Goal: Information Seeking & Learning: Get advice/opinions

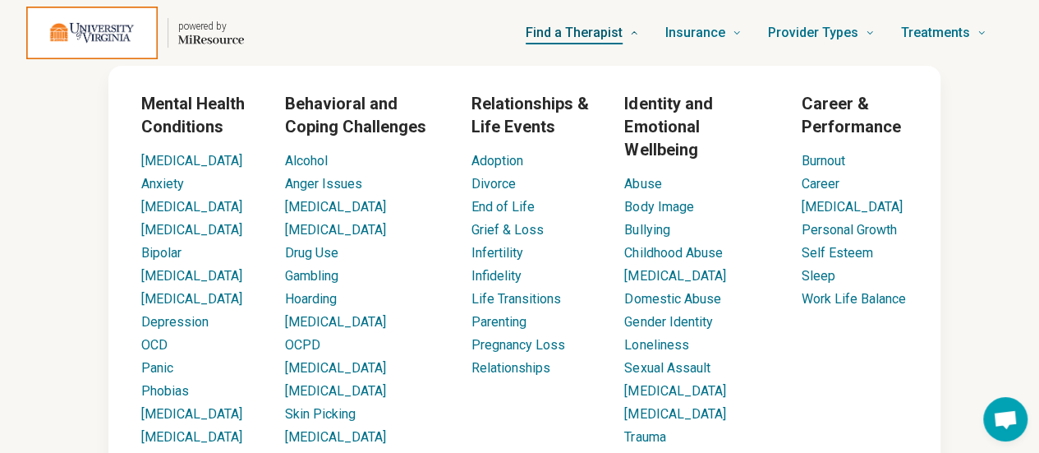
click at [639, 36] on icon at bounding box center [634, 33] width 10 height 10
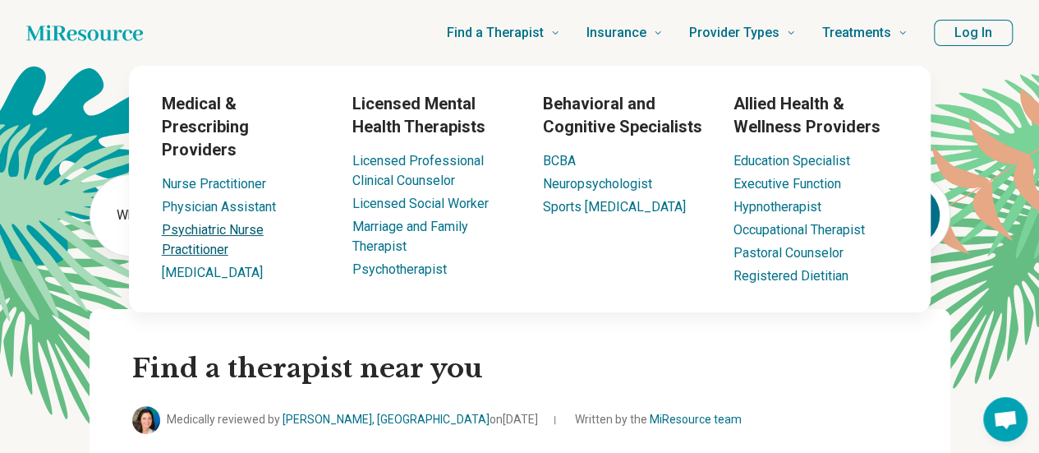
click at [205, 222] on link "Psychiatric Nurse Practitioner" at bounding box center [213, 239] width 102 height 35
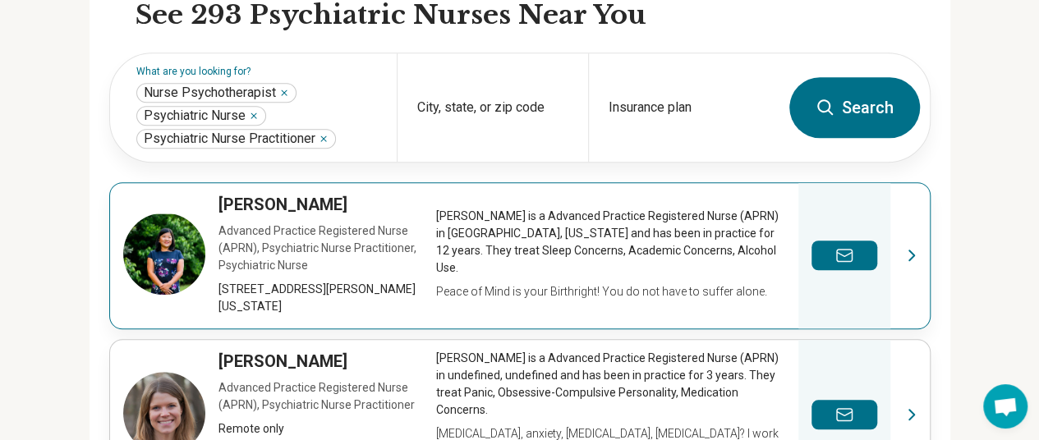
scroll to position [524, 0]
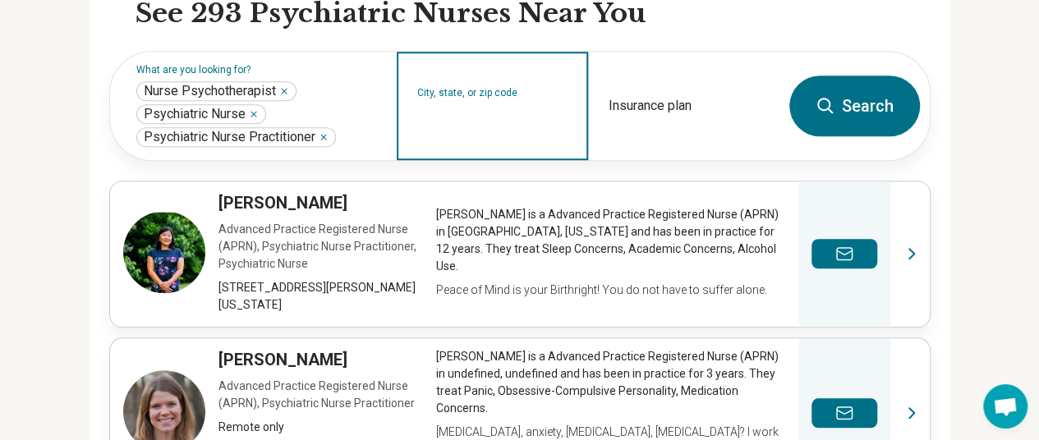
click at [505, 109] on input "City, state, or zip code" at bounding box center [492, 117] width 151 height 20
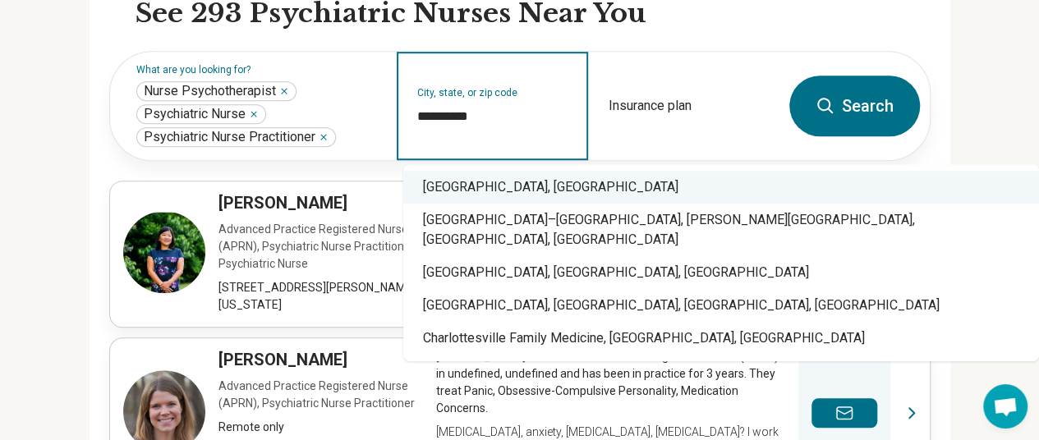
click at [491, 187] on div "[GEOGRAPHIC_DATA], [GEOGRAPHIC_DATA]" at bounding box center [721, 187] width 636 height 33
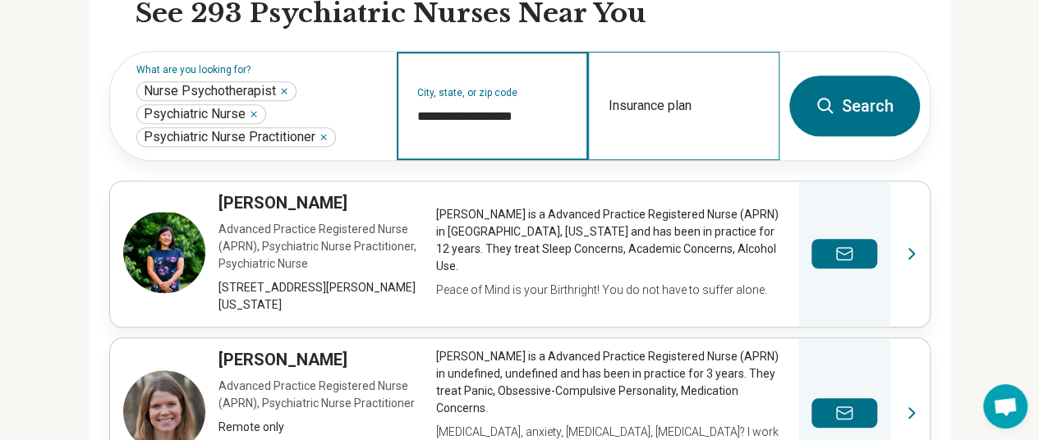
type input "**********"
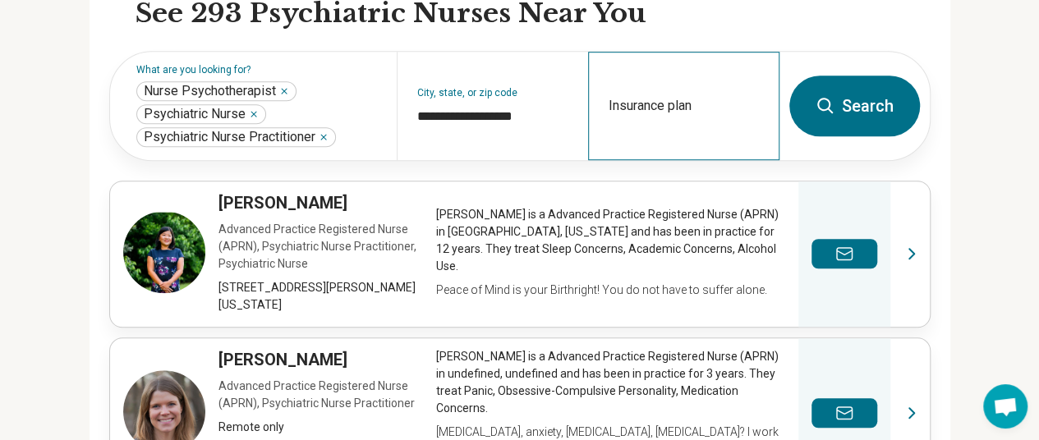
click at [651, 97] on div "Insurance plan" at bounding box center [683, 106] width 191 height 108
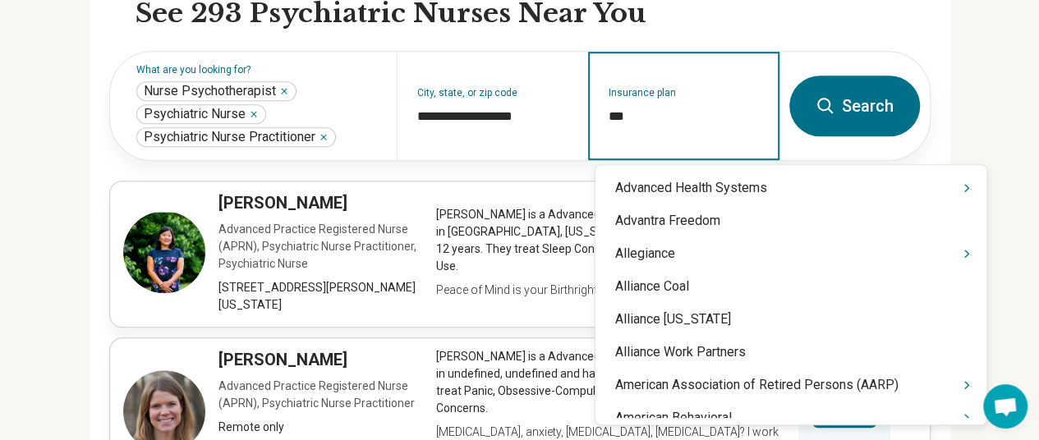
type input "****"
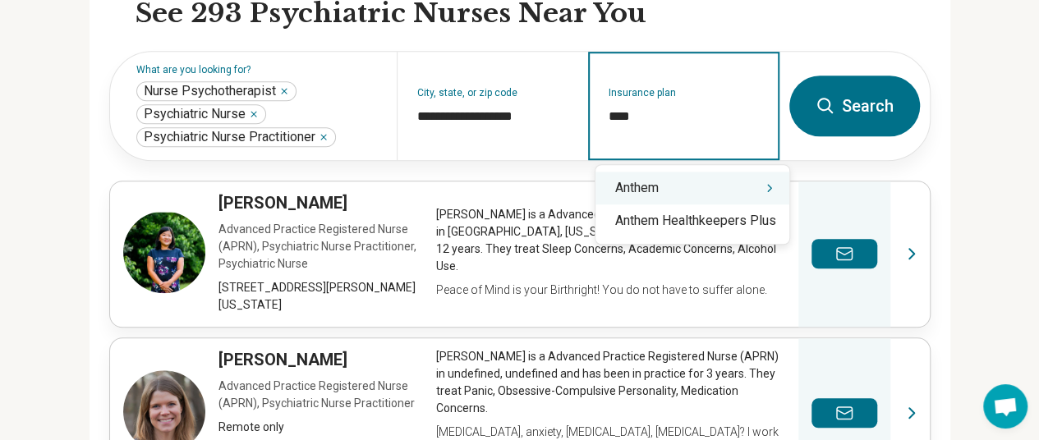
click at [771, 192] on icon "Suggestions" at bounding box center [769, 188] width 13 height 13
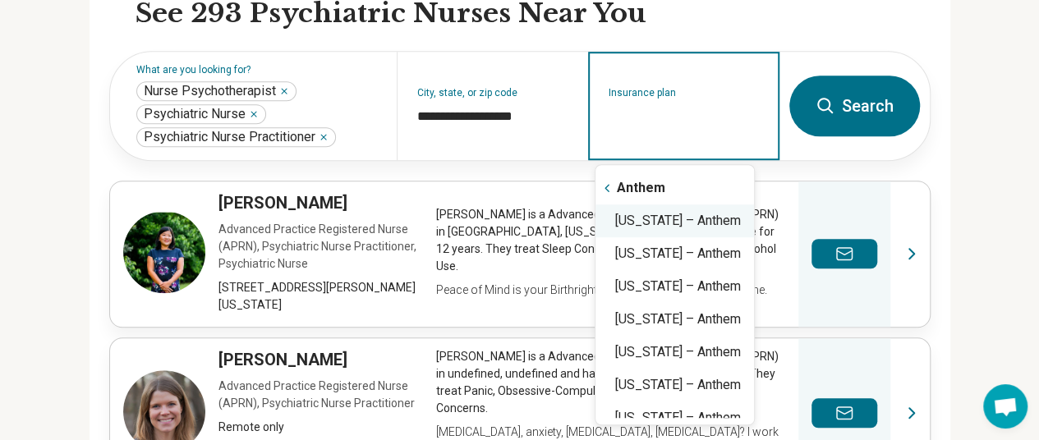
click at [745, 228] on div "Virginia – Anthem" at bounding box center [675, 221] width 159 height 33
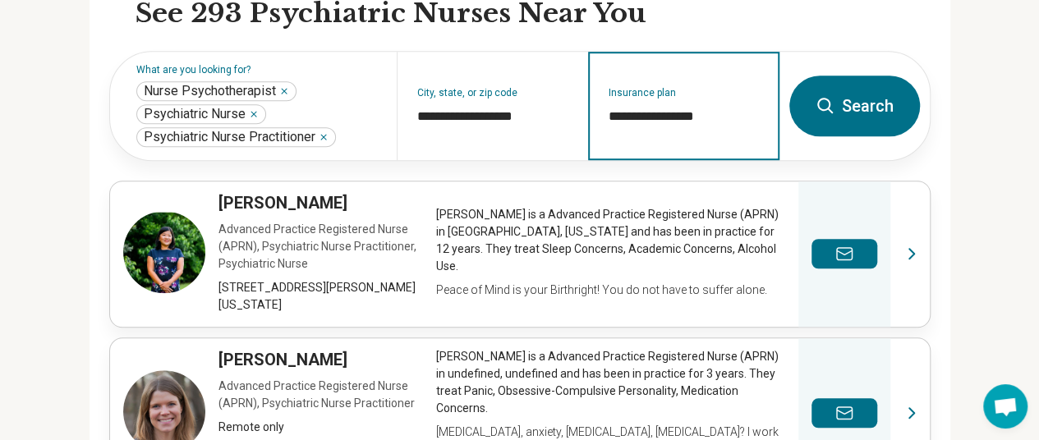
type input "**********"
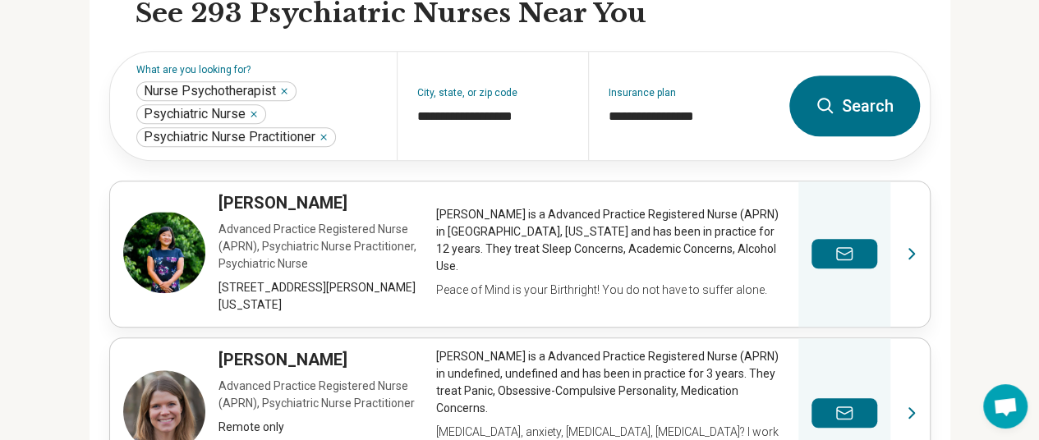
click at [836, 111] on icon at bounding box center [826, 106] width 20 height 20
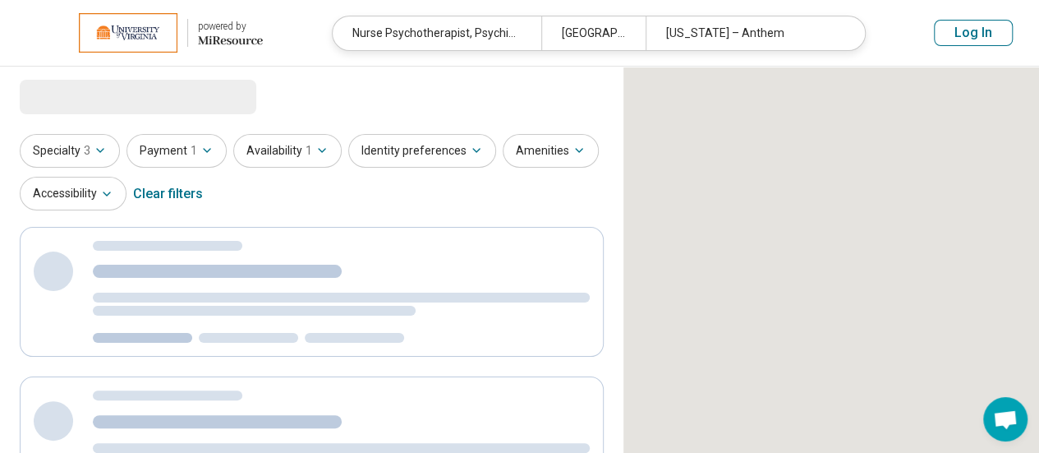
select select "***"
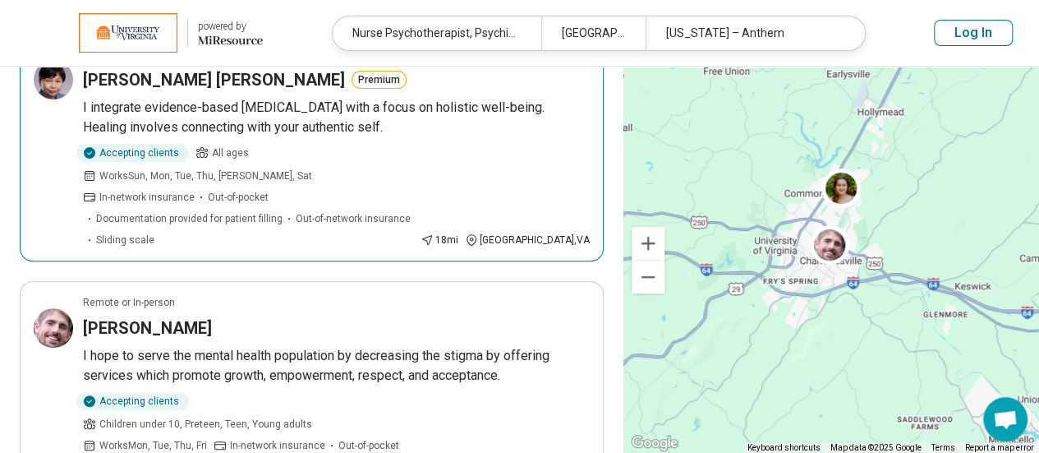
scroll to position [206, 0]
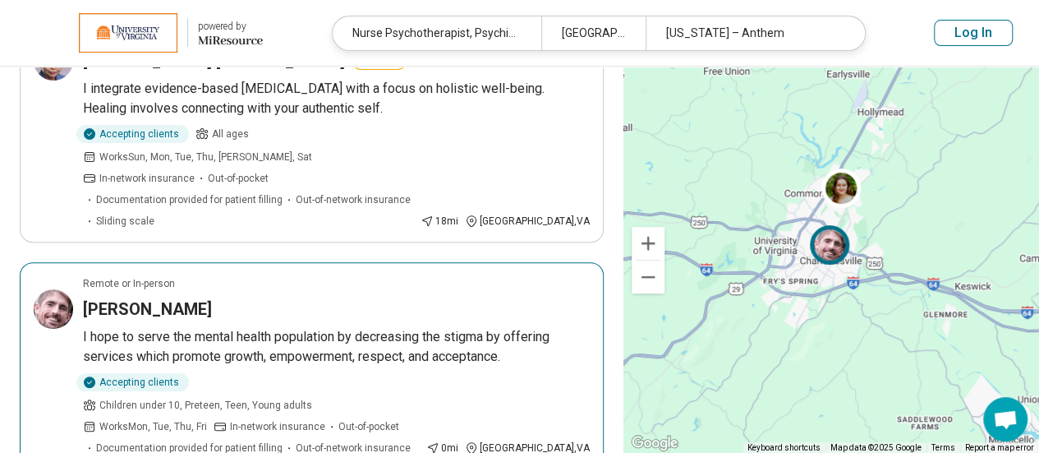
click at [521, 297] on div "James Howell" at bounding box center [336, 308] width 507 height 23
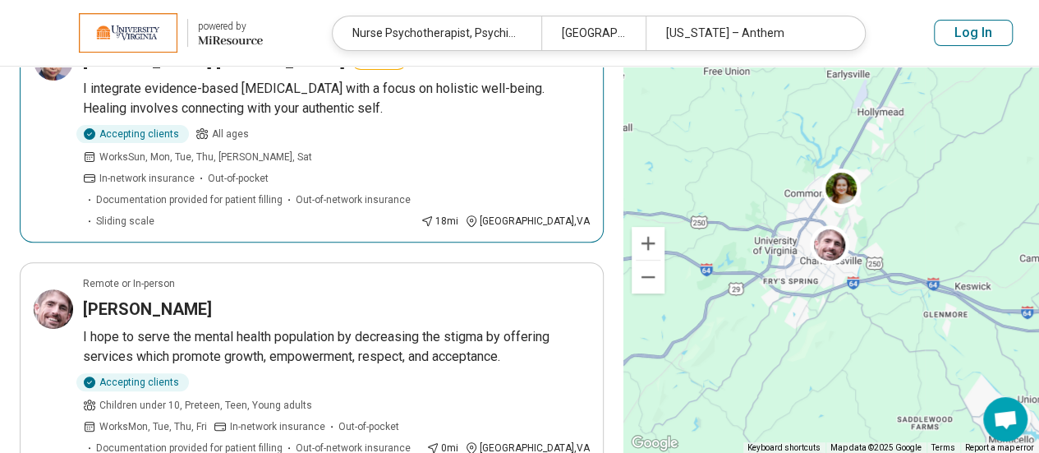
scroll to position [0, 0]
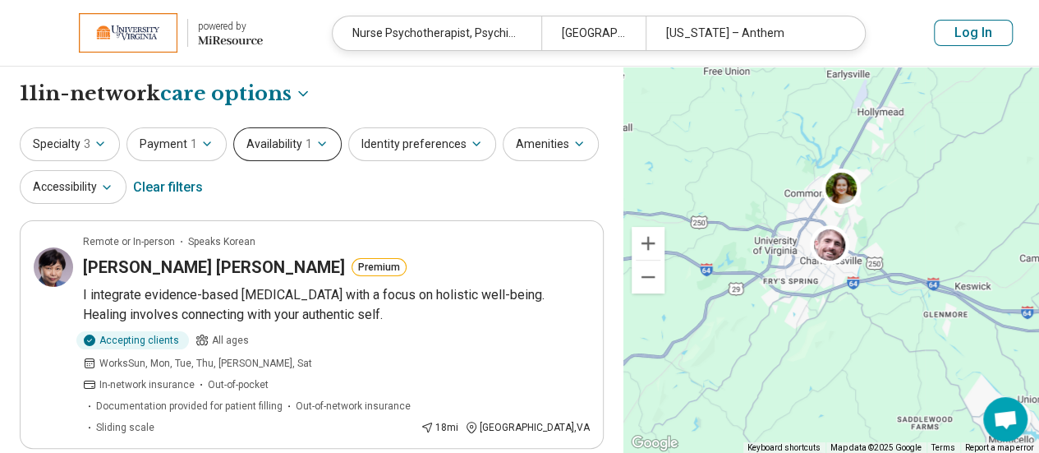
click at [328, 144] on button "Availability 1" at bounding box center [287, 144] width 108 height 34
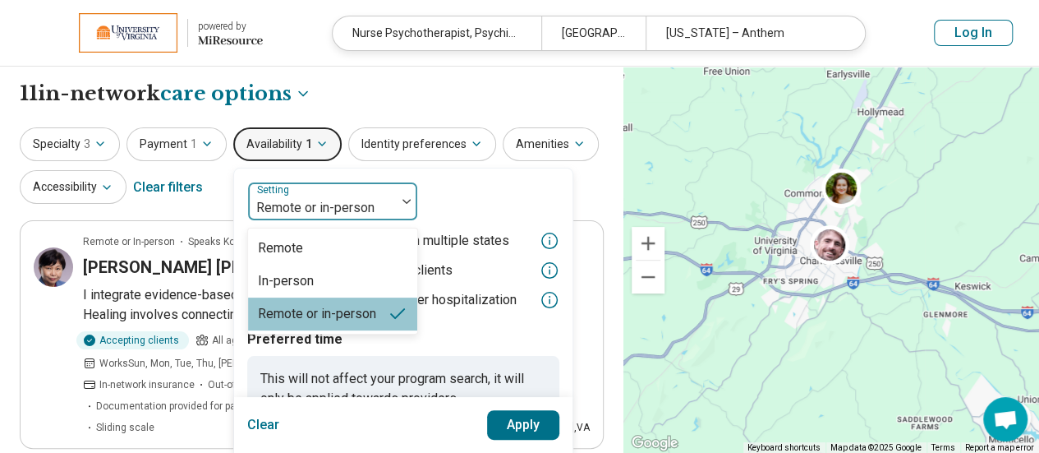
click at [403, 205] on div at bounding box center [406, 201] width 21 height 38
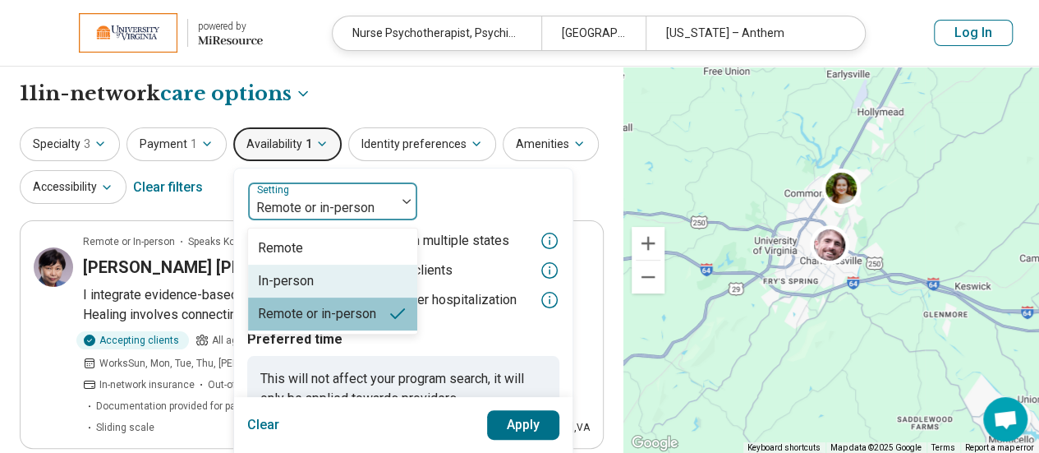
click at [329, 290] on div "In-person" at bounding box center [332, 281] width 169 height 33
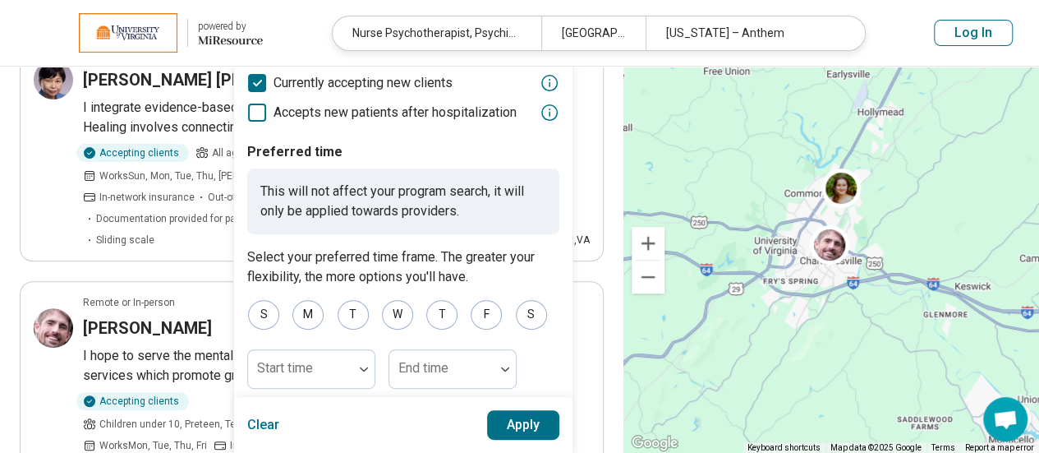
scroll to position [188, 0]
click at [524, 422] on button "Apply" at bounding box center [523, 425] width 73 height 30
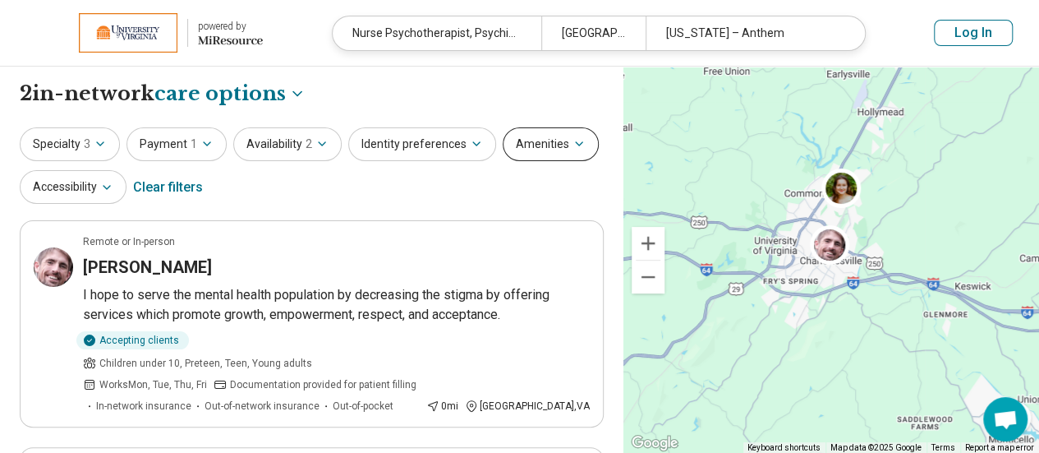
click at [573, 145] on icon "button" at bounding box center [579, 143] width 13 height 13
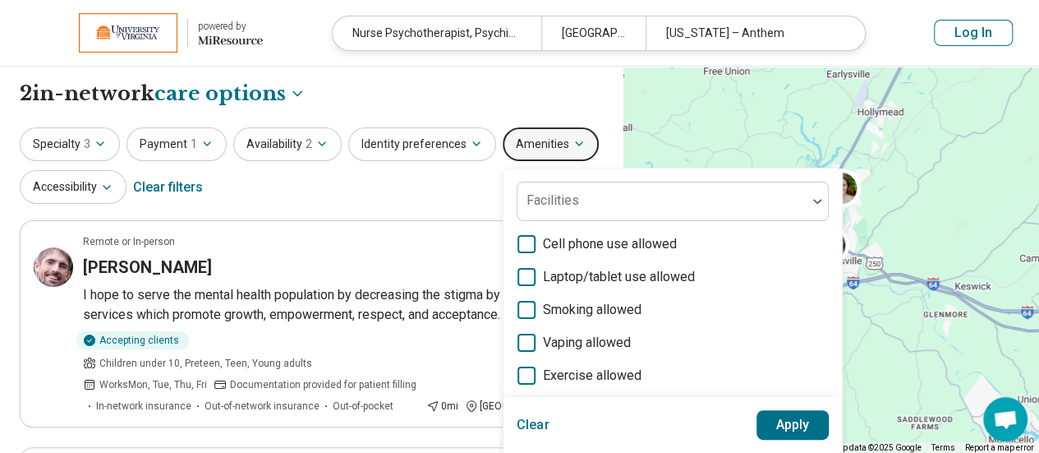
click at [578, 86] on div "**********" at bounding box center [312, 94] width 584 height 28
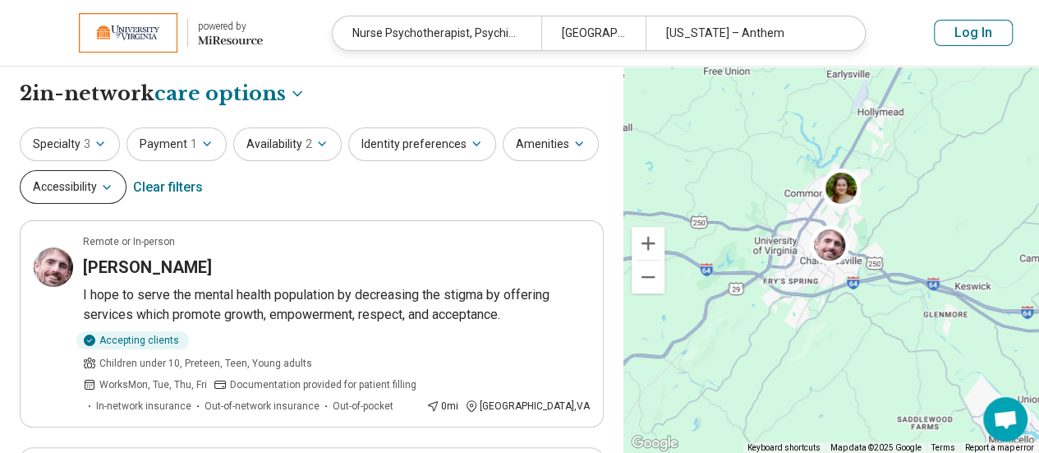
click at [105, 181] on icon "button" at bounding box center [106, 187] width 13 height 13
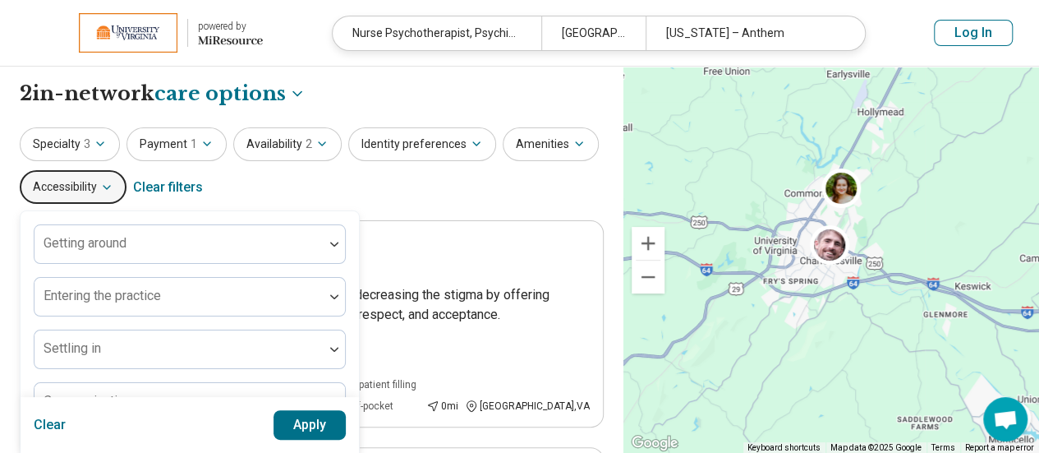
click at [363, 185] on div "Specialty 3 Payment 1 Availability 2 Identity preferences Amenities Accessibili…" at bounding box center [312, 167] width 584 height 80
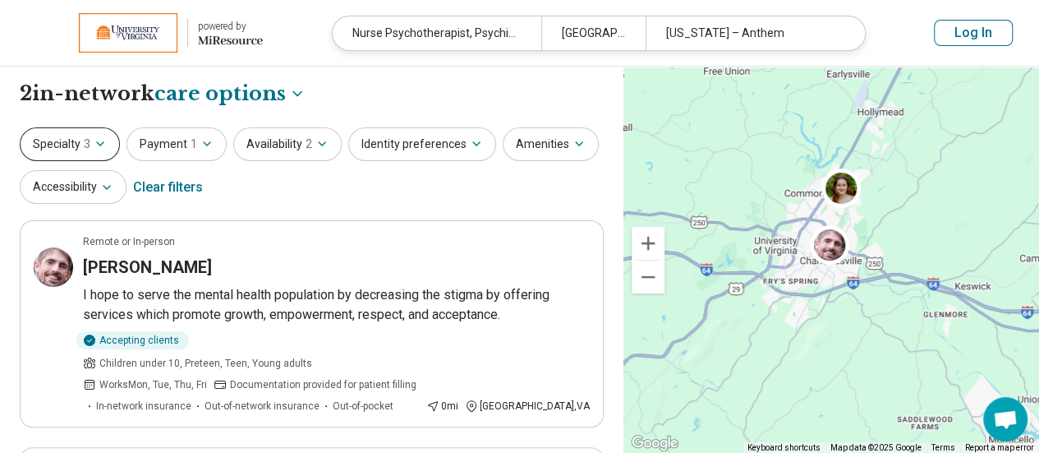
click at [94, 139] on icon "button" at bounding box center [100, 143] width 13 height 13
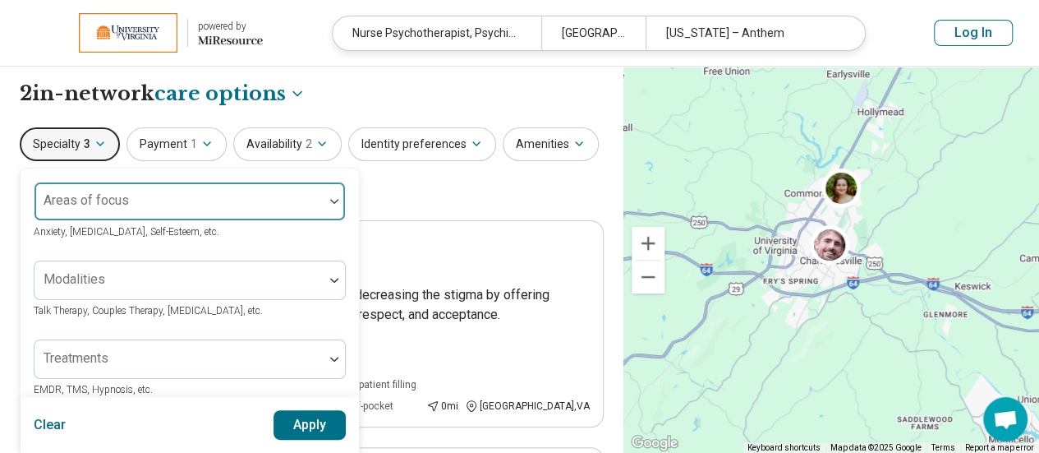
click at [331, 203] on div at bounding box center [334, 201] width 21 height 38
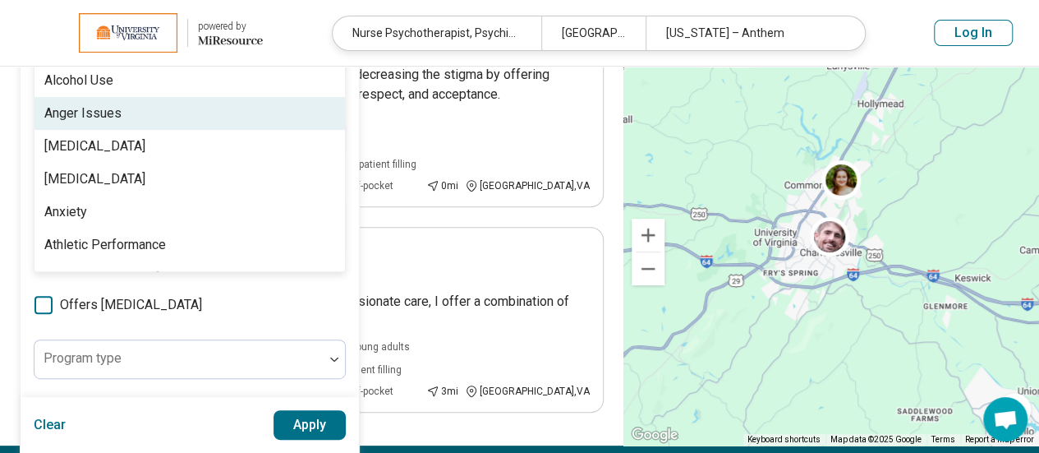
scroll to position [81, 0]
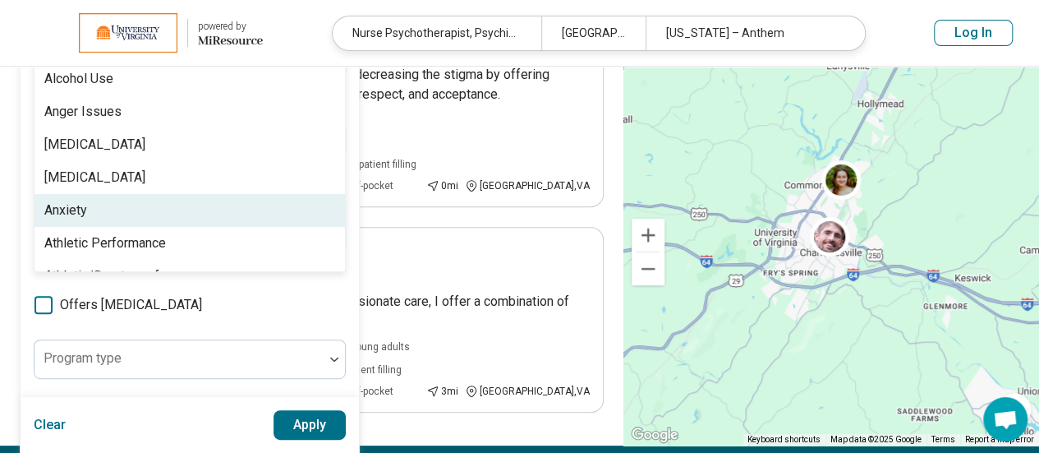
click at [200, 197] on div "Anxiety" at bounding box center [190, 210] width 311 height 33
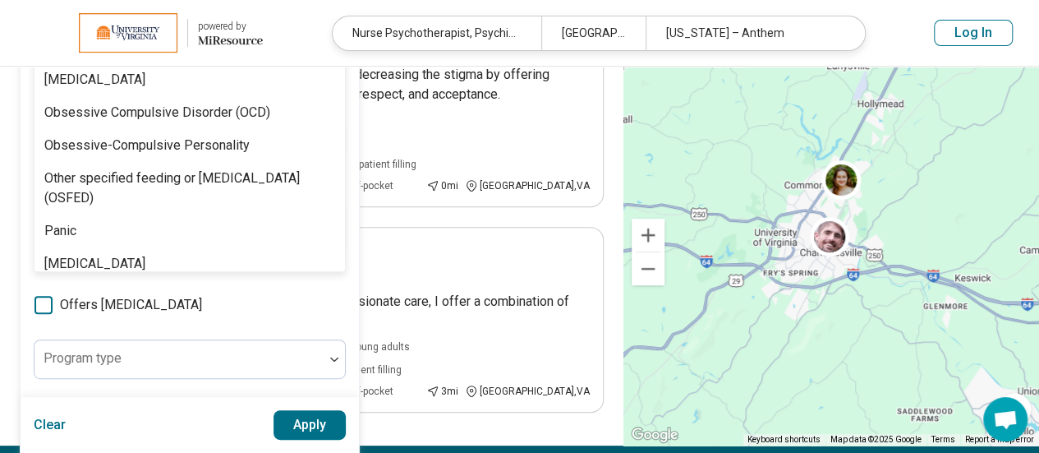
scroll to position [1712, 0]
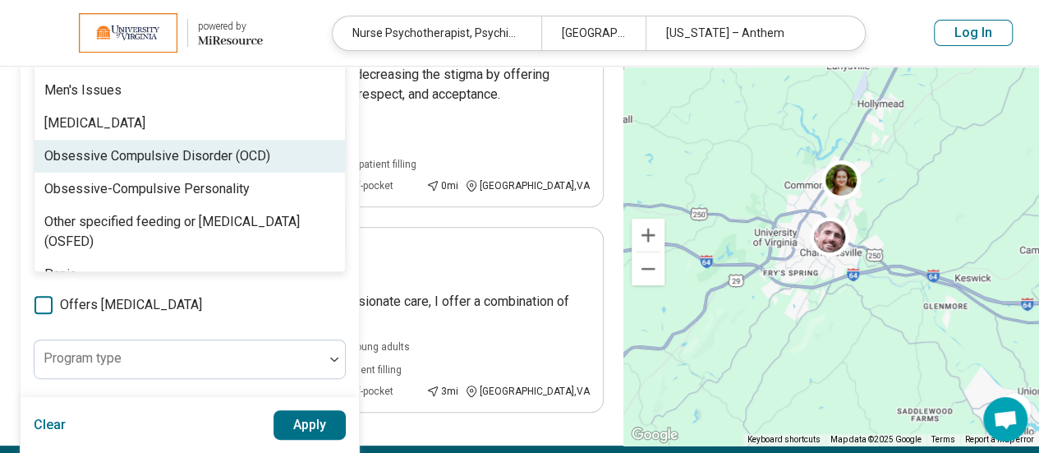
click at [223, 155] on div "Obsessive Compulsive Disorder (OCD)" at bounding box center [157, 156] width 226 height 20
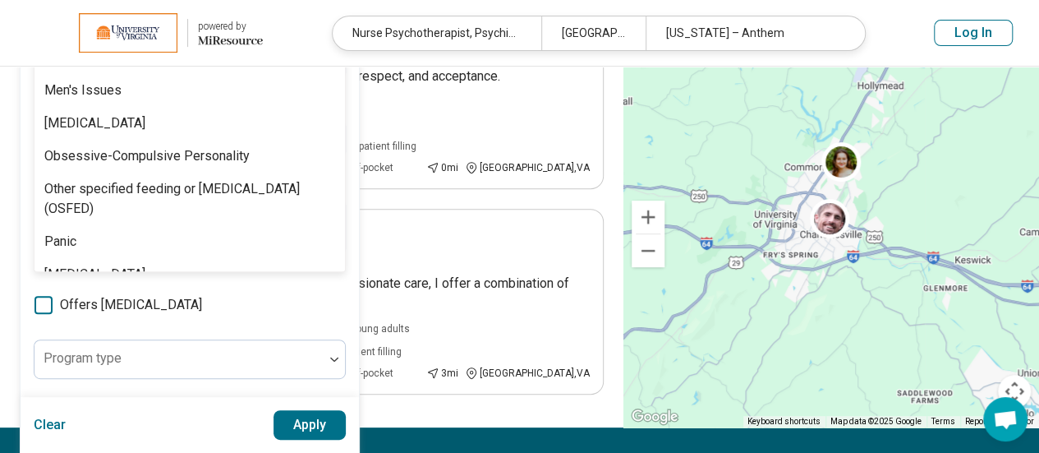
click at [297, 423] on button "Apply" at bounding box center [310, 425] width 73 height 30
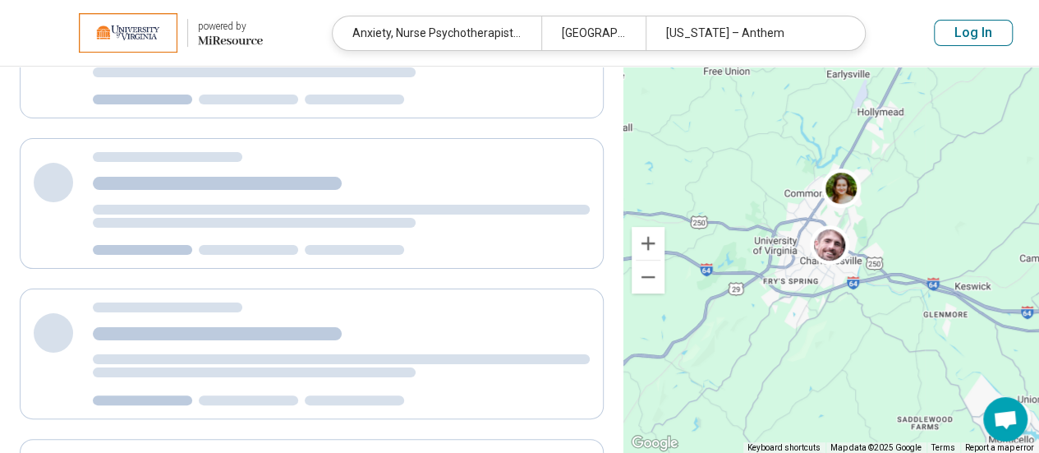
scroll to position [115, 0]
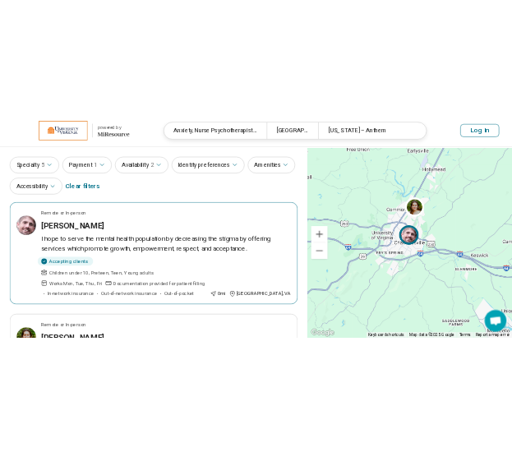
scroll to position [40, 0]
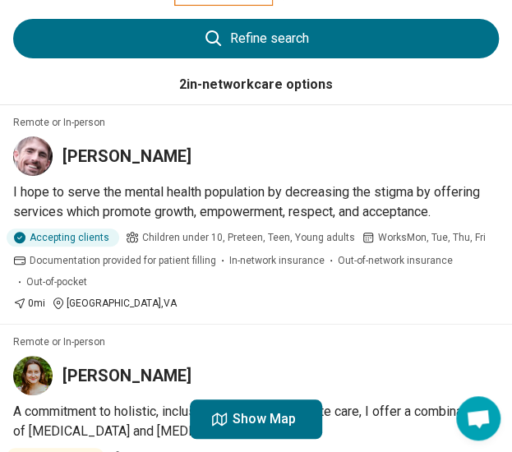
click at [105, 371] on h3 "Margaret Spindel" at bounding box center [126, 375] width 129 height 23
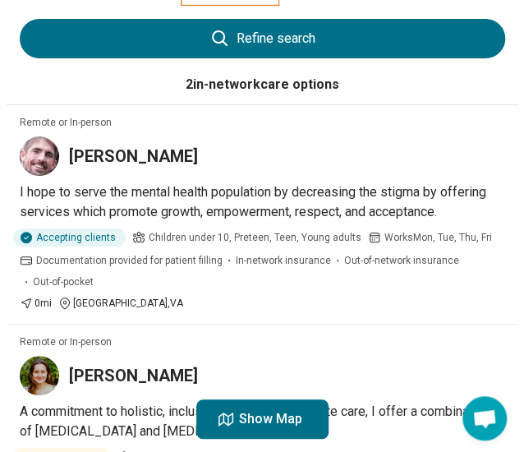
scroll to position [0, 0]
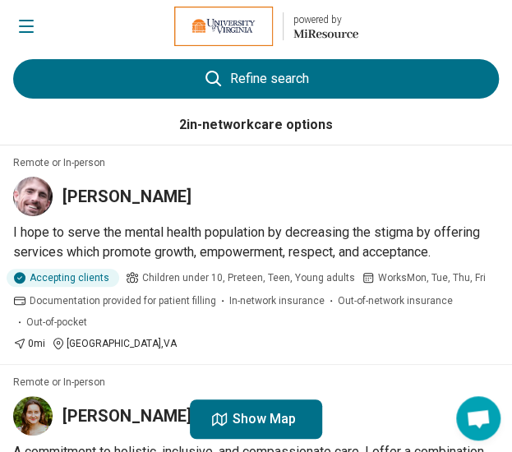
click at [205, 79] on icon at bounding box center [213, 79] width 16 height 16
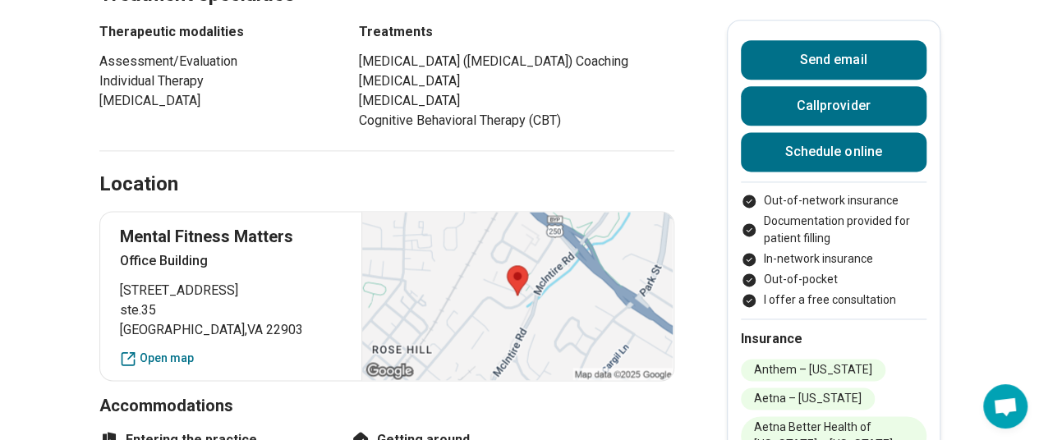
scroll to position [1099, 0]
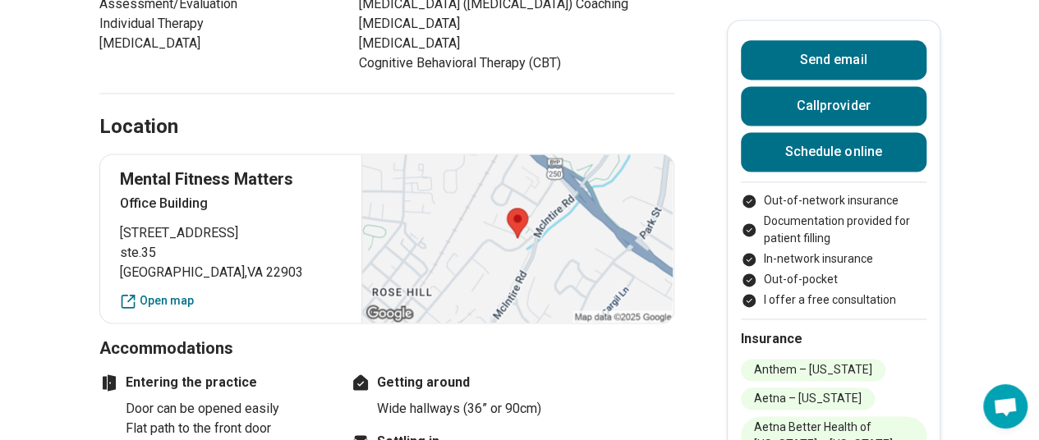
click at [451, 191] on div at bounding box center [517, 238] width 311 height 168
click at [163, 293] on link "Open map" at bounding box center [231, 301] width 223 height 17
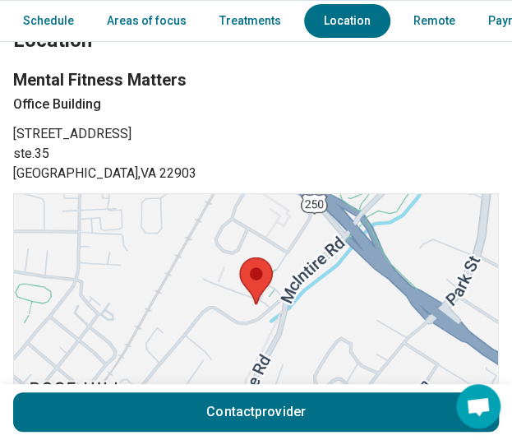
scroll to position [1466, 0]
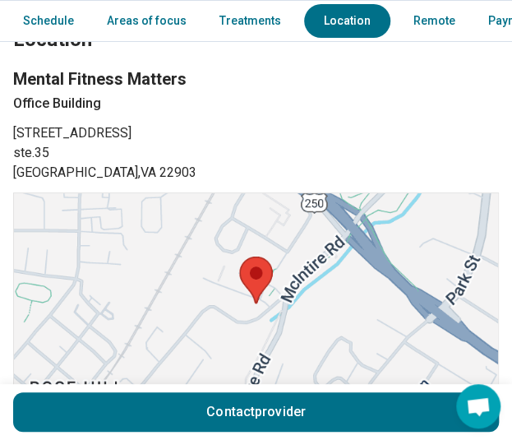
click at [286, 123] on span "1710 Allied Street" at bounding box center [256, 133] width 486 height 20
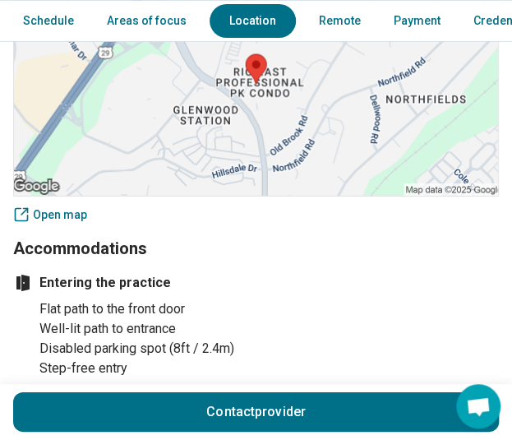
scroll to position [1304, 0]
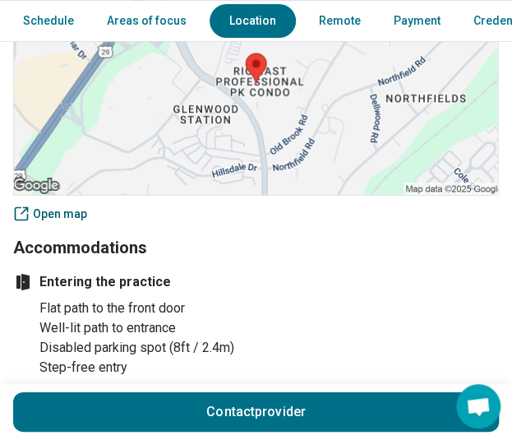
click at [66, 205] on link "Open map" at bounding box center [256, 213] width 486 height 17
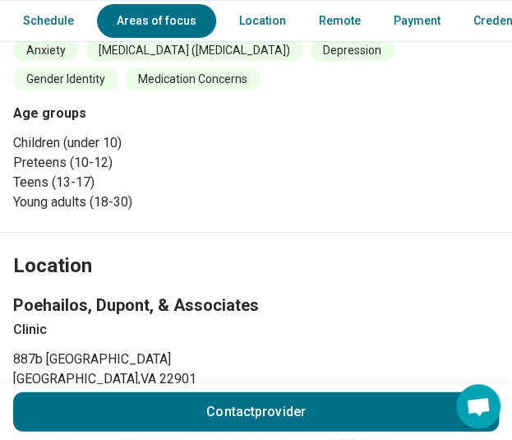
scroll to position [876, 0]
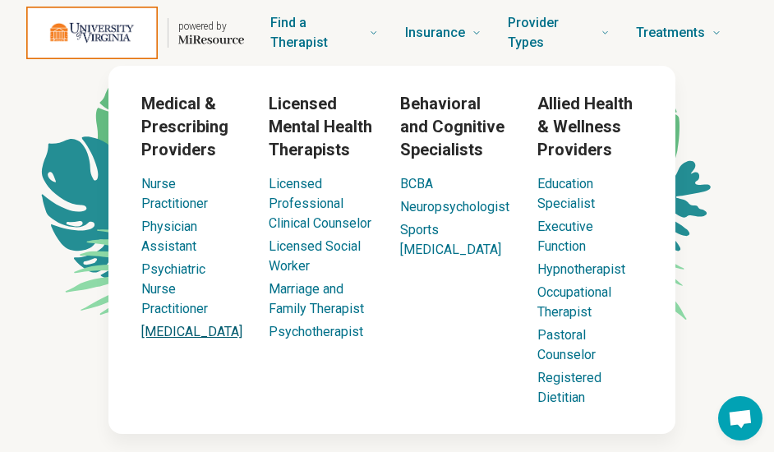
click at [175, 332] on link "[MEDICAL_DATA]" at bounding box center [191, 332] width 101 height 16
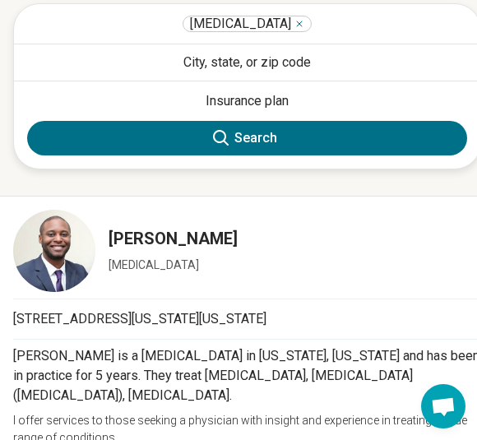
scroll to position [418, 0]
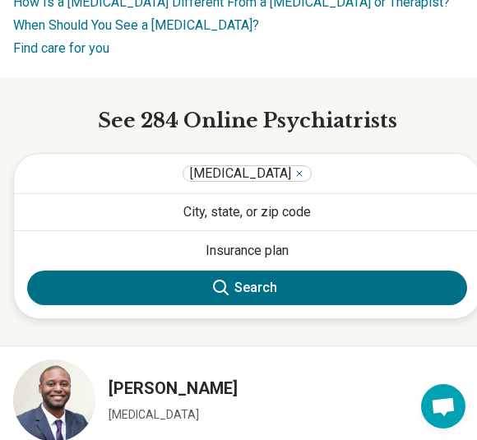
click at [206, 203] on button "City, state, or zip code" at bounding box center [247, 212] width 466 height 36
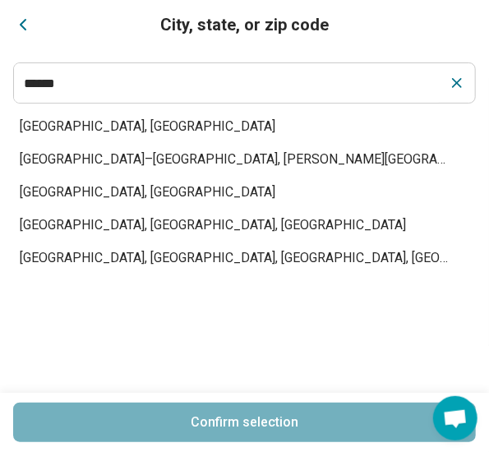
type input "******"
click at [140, 122] on span "[GEOGRAPHIC_DATA], [GEOGRAPHIC_DATA]" at bounding box center [235, 127] width 430 height 20
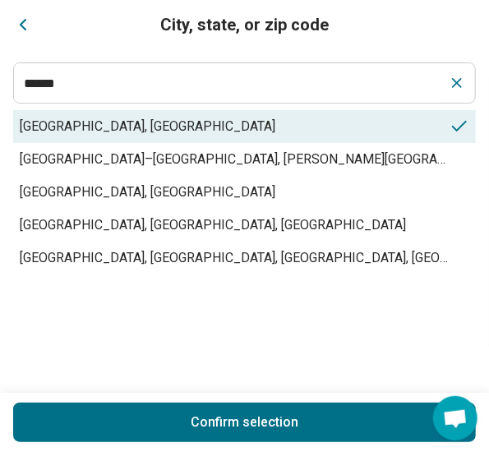
click at [200, 431] on button "Confirm selection" at bounding box center [244, 422] width 463 height 39
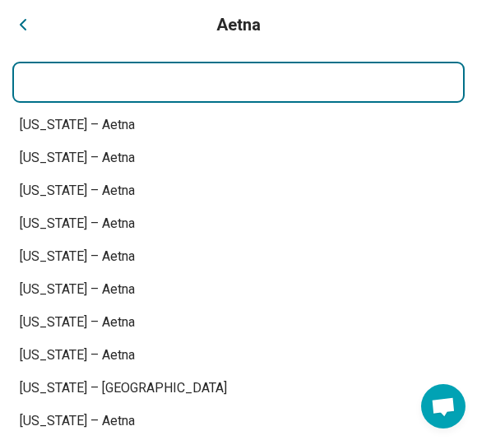
click at [195, 74] on input at bounding box center [238, 81] width 450 height 39
type input "******"
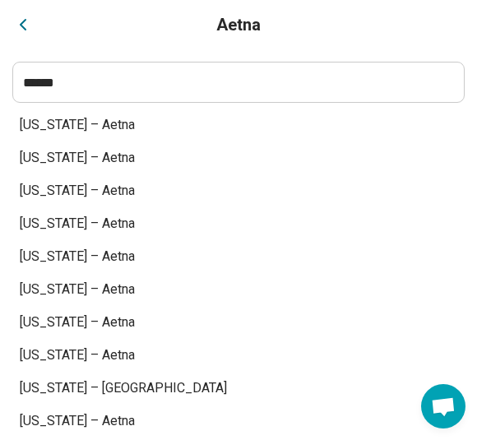
click at [31, 21] on icon "Back" at bounding box center [23, 25] width 20 height 20
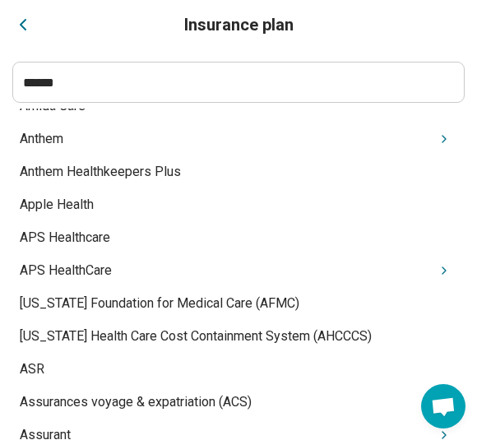
scroll to position [1169, 0]
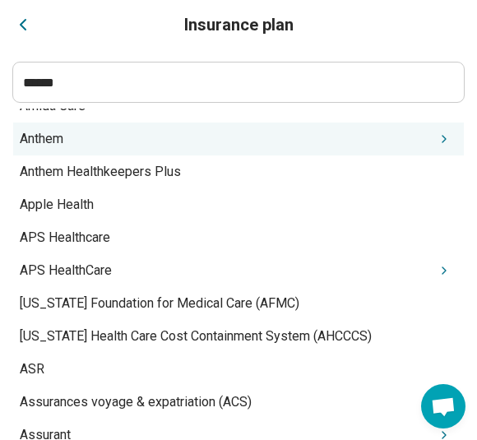
click at [437, 139] on icon "Suggestions" at bounding box center [443, 138] width 13 height 13
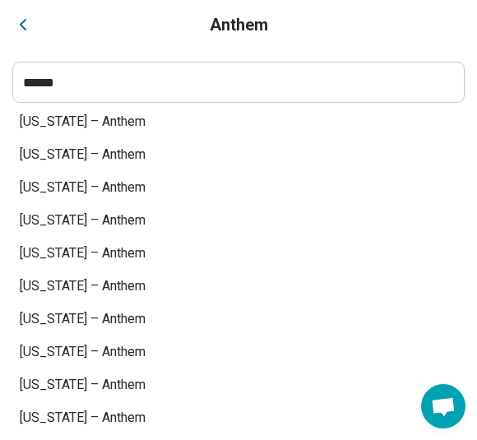
scroll to position [0, 0]
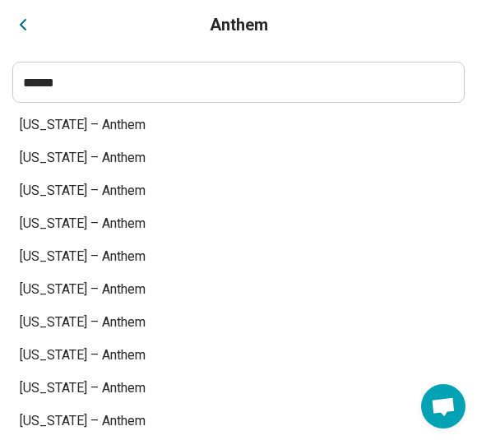
click at [102, 124] on div "Virginia – Anthem" at bounding box center [238, 124] width 450 height 33
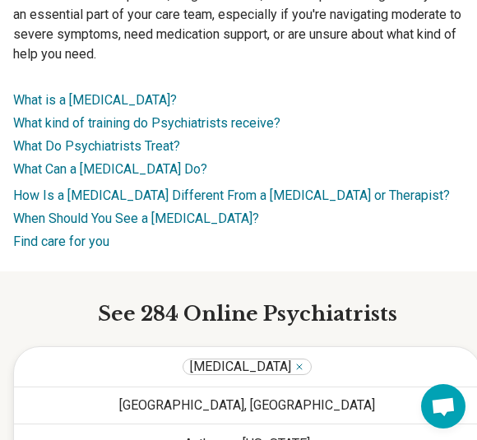
scroll to position [427, 7]
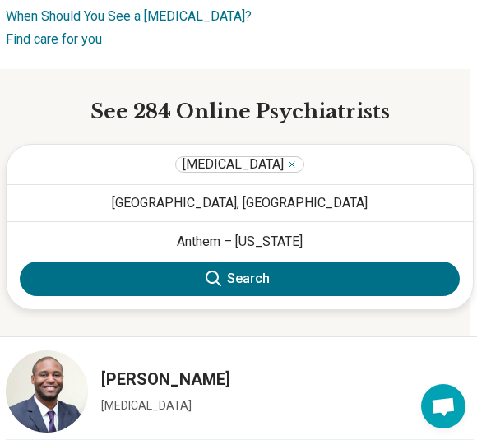
click at [274, 270] on button "Search" at bounding box center [240, 278] width 440 height 35
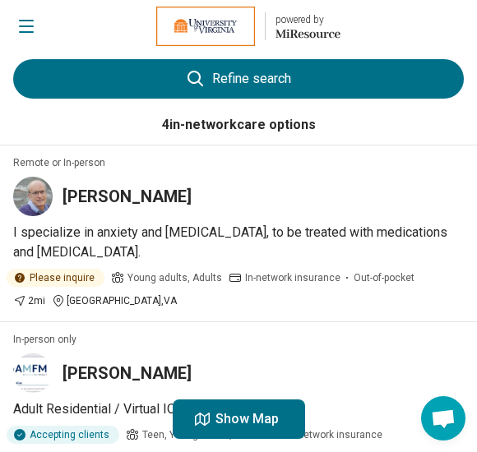
click at [244, 76] on button "Refine search" at bounding box center [238, 78] width 450 height 39
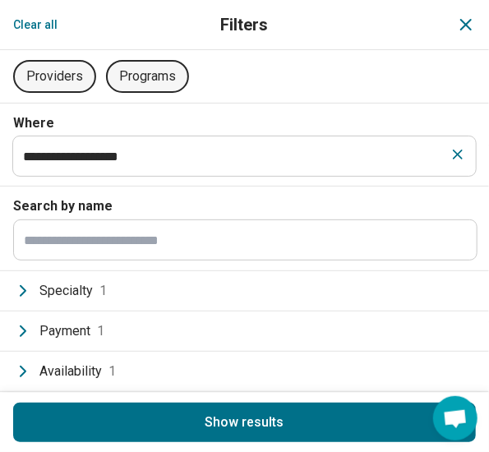
click at [459, 28] on icon "Dismiss" at bounding box center [466, 25] width 20 height 20
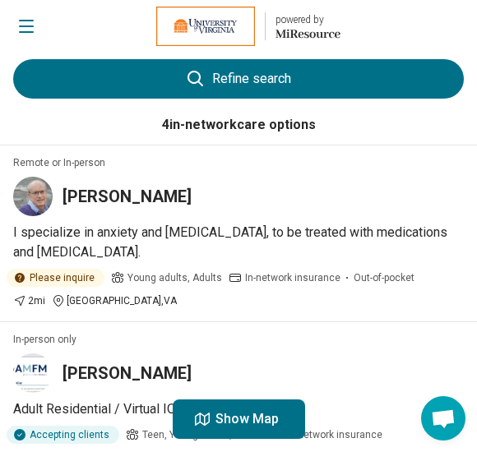
click at [158, 231] on p "I specialize in anxiety and depression, to be treated with medications and psyc…" at bounding box center [238, 242] width 450 height 39
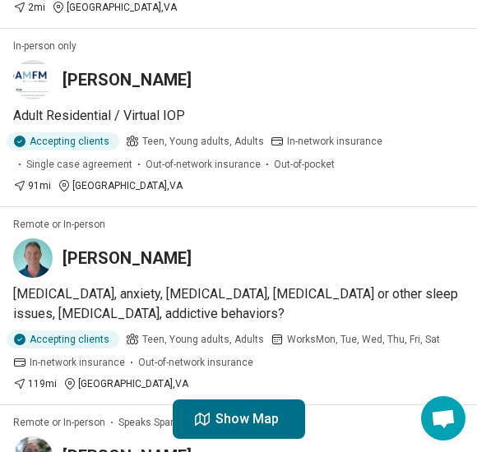
scroll to position [295, 0]
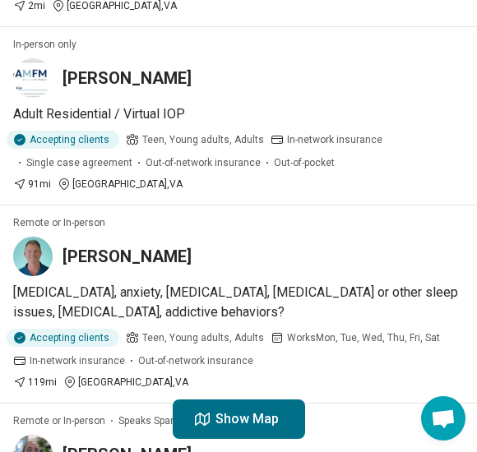
click at [110, 259] on h3 "John Holland" at bounding box center [126, 256] width 129 height 23
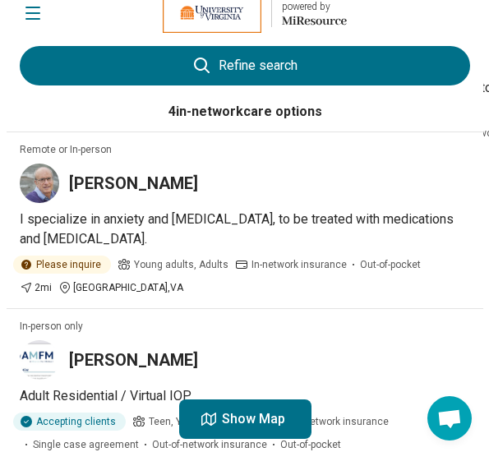
scroll to position [0, 0]
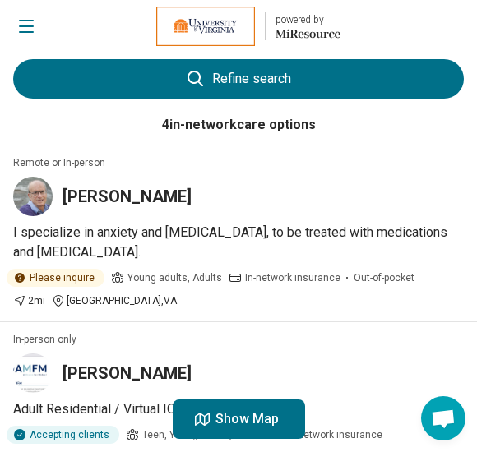
click at [137, 84] on button "Refine search" at bounding box center [238, 78] width 450 height 39
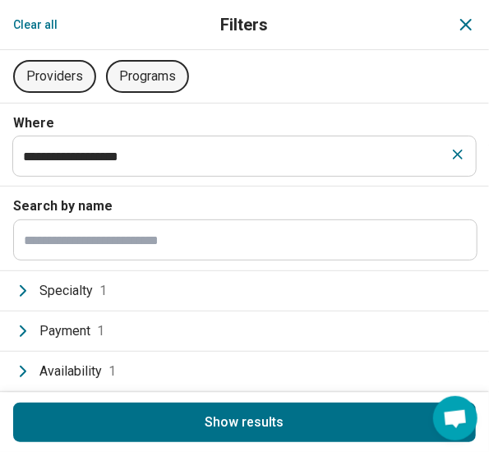
click at [54, 71] on button "Providers" at bounding box center [54, 76] width 83 height 33
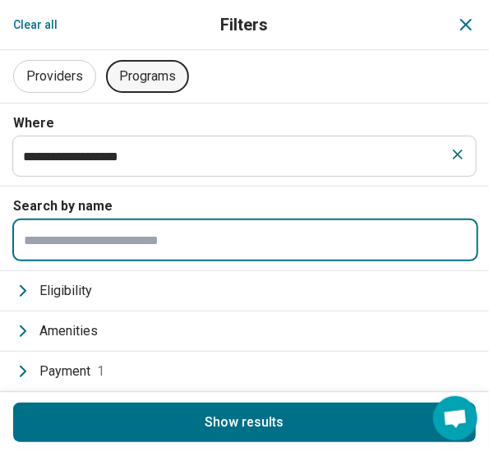
click at [164, 249] on input "Search by name" at bounding box center [245, 239] width 463 height 39
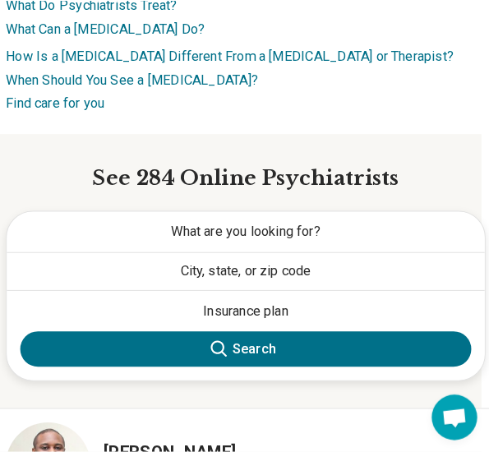
scroll to position [368, 7]
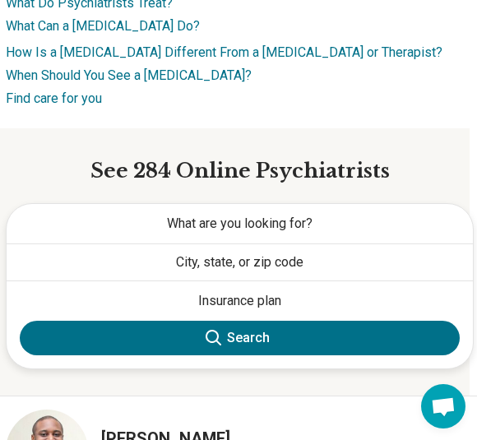
click at [279, 215] on span "What are you looking for?" at bounding box center [239, 223] width 145 height 16
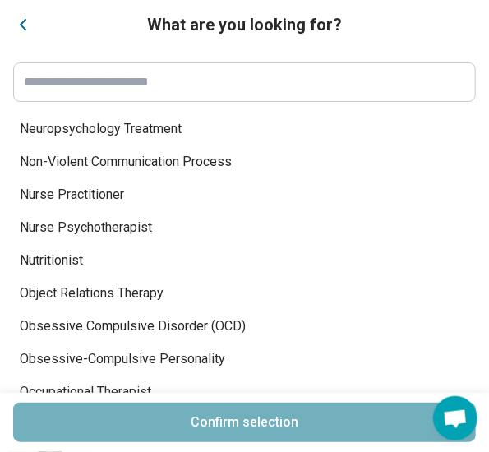
scroll to position [6470, 0]
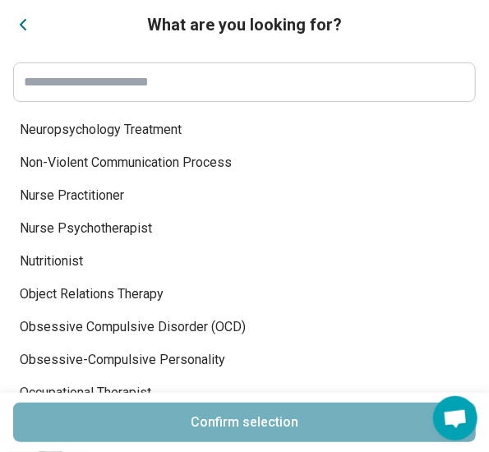
click at [94, 193] on span "Nurse Practitioner" at bounding box center [235, 196] width 430 height 20
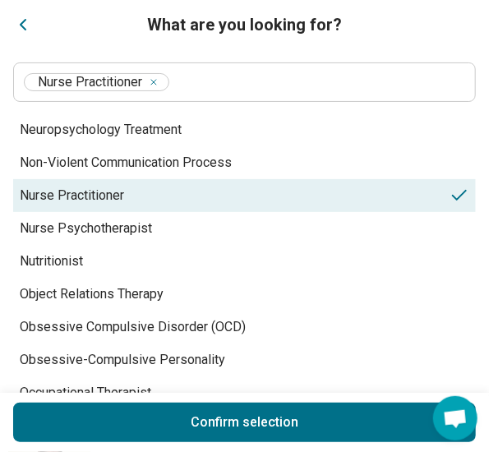
click at [233, 419] on button "Confirm selection" at bounding box center [244, 422] width 463 height 39
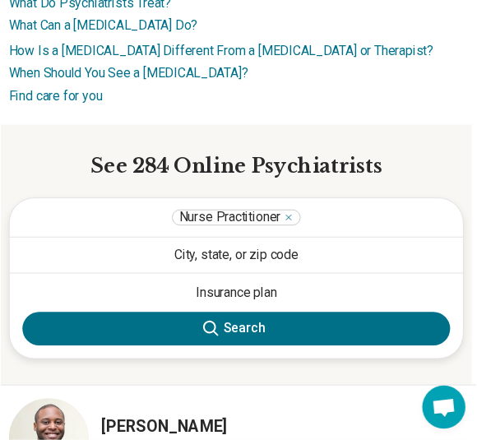
scroll to position [368, 0]
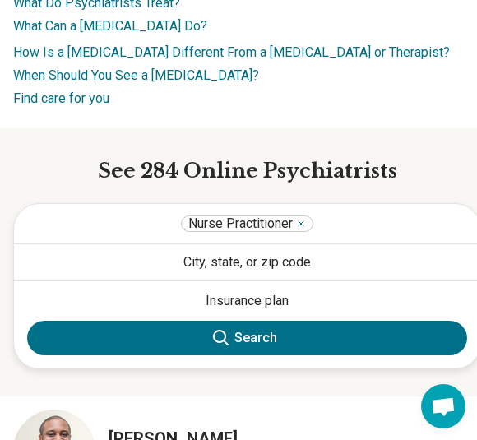
click at [215, 250] on button "City, state, or zip code" at bounding box center [247, 262] width 466 height 36
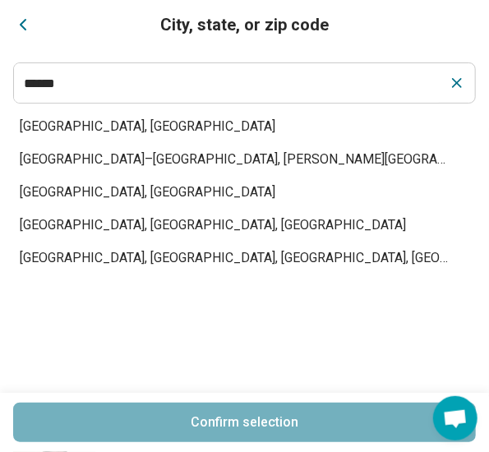
type input "******"
click at [88, 126] on span "Charlottesville, VA" at bounding box center [235, 127] width 430 height 20
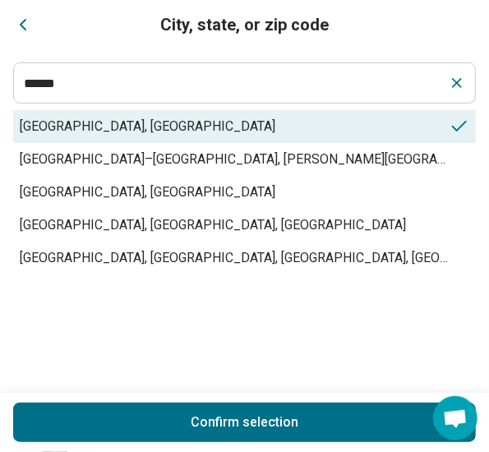
click at [98, 425] on button "Confirm selection" at bounding box center [244, 422] width 463 height 39
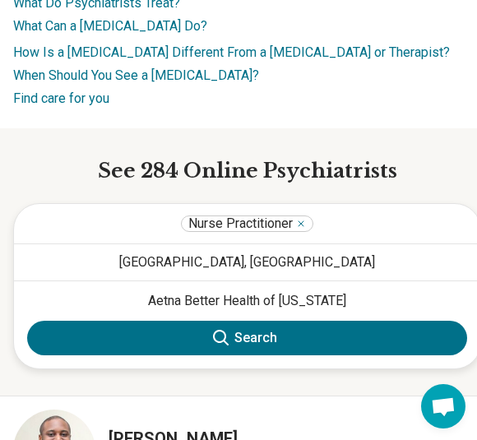
click at [208, 320] on button "Search" at bounding box center [247, 337] width 440 height 35
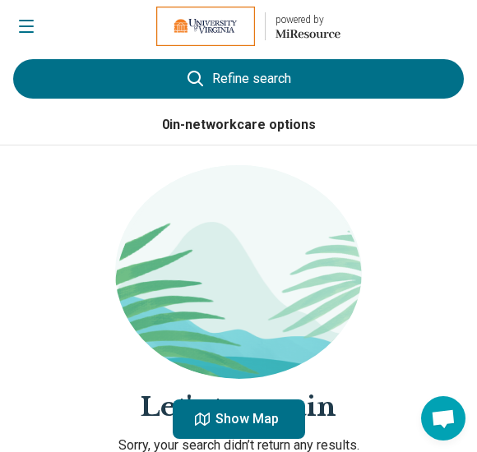
click at [150, 65] on button "Refine search" at bounding box center [238, 78] width 450 height 39
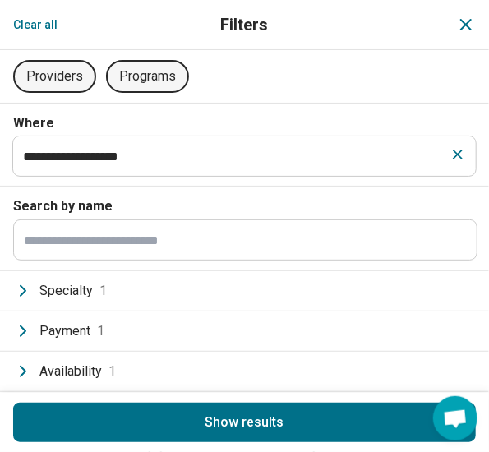
click at [30, 25] on button "Clear all" at bounding box center [35, 24] width 44 height 23
click at [456, 29] on icon "Dismiss" at bounding box center [466, 25] width 20 height 20
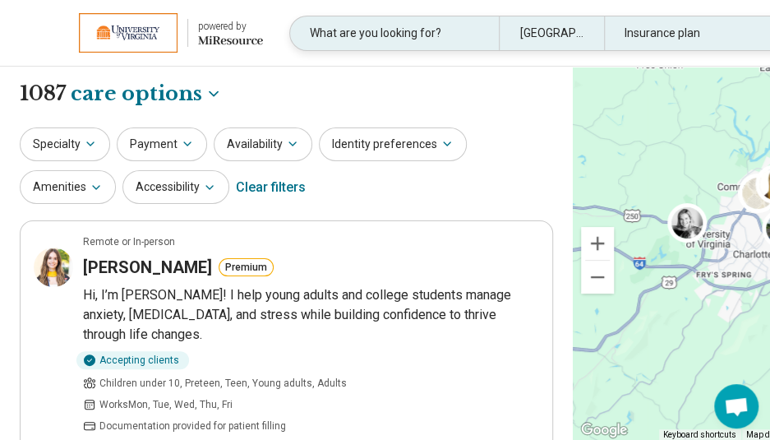
click at [407, 40] on div "What are you looking for?" at bounding box center [394, 33] width 209 height 34
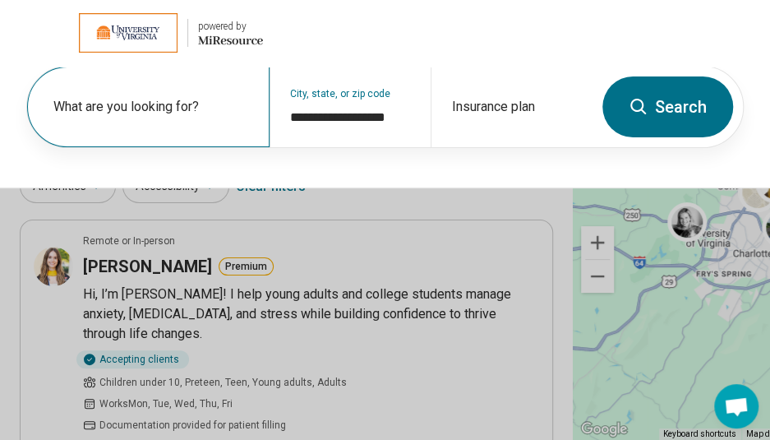
click at [153, 86] on div "What are you looking for?" at bounding box center [148, 107] width 242 height 81
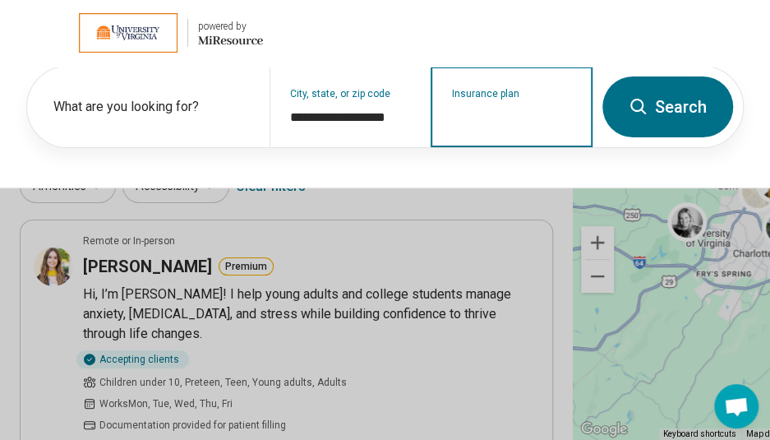
click at [508, 114] on input "Insurance plan" at bounding box center [512, 118] width 122 height 20
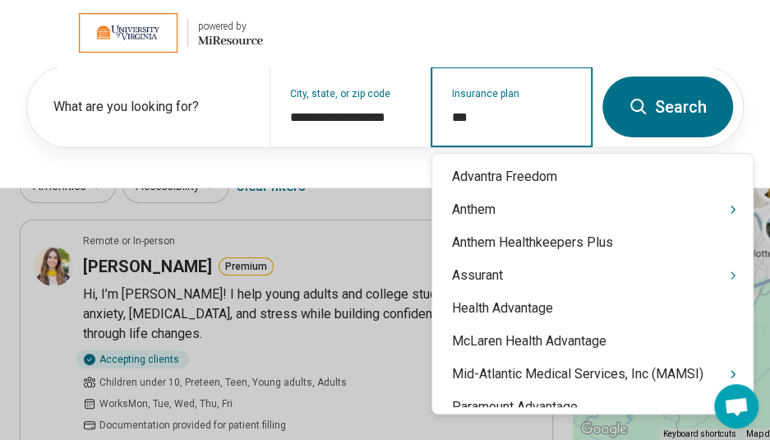
type input "****"
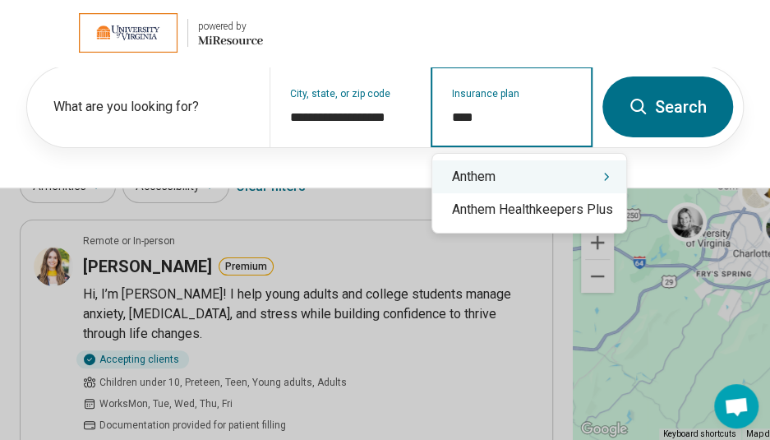
click at [523, 179] on div "Anthem" at bounding box center [529, 176] width 194 height 33
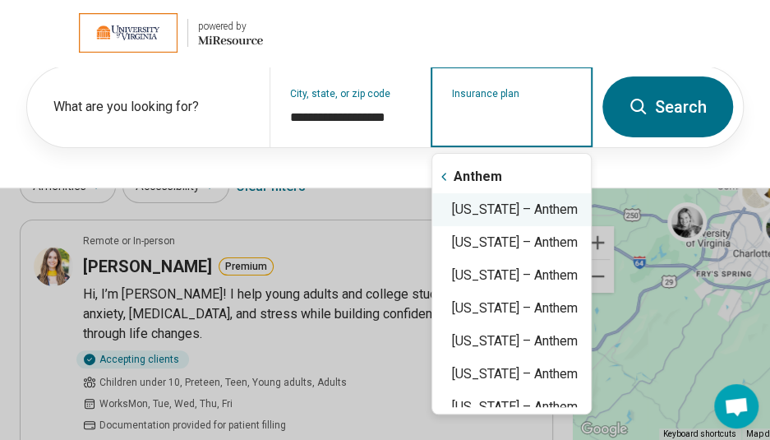
click at [523, 219] on div "Virginia – Anthem" at bounding box center [511, 209] width 159 height 33
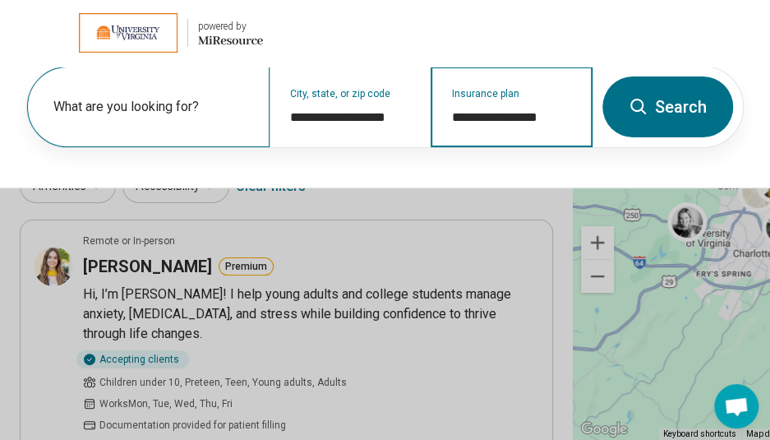
type input "**********"
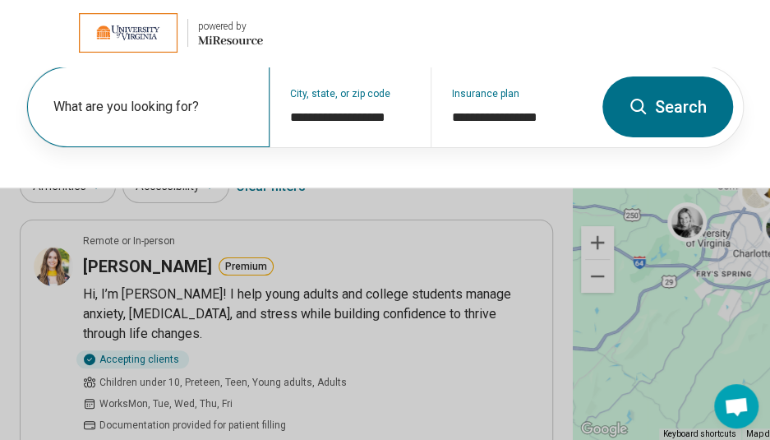
click at [150, 108] on label "What are you looking for?" at bounding box center [151, 107] width 196 height 20
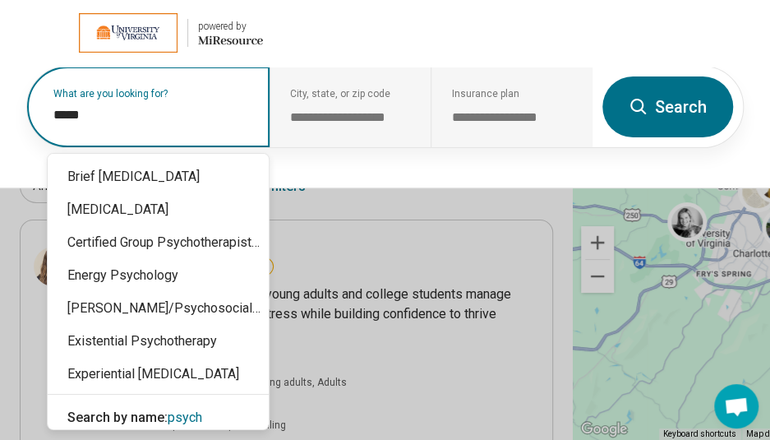
type input "******"
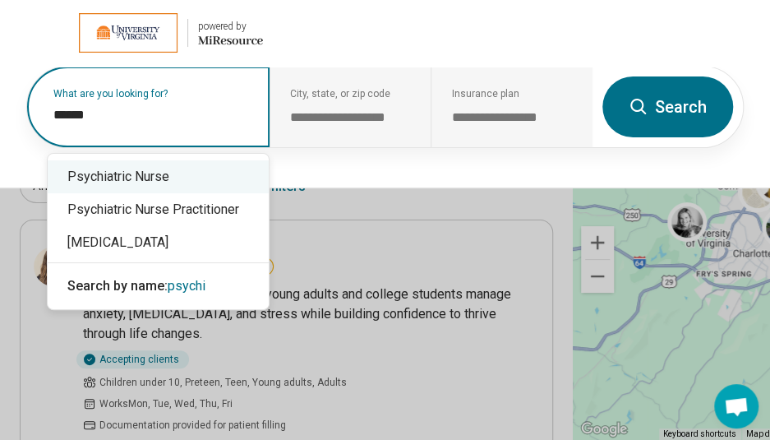
click at [127, 177] on div "Psychiatric Nurse" at bounding box center [158, 176] width 221 height 33
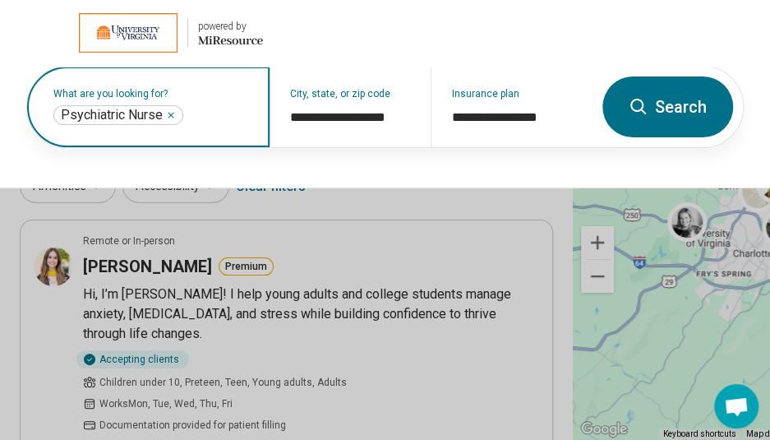
click at [170, 112] on icon "Remove" at bounding box center [171, 115] width 10 height 10
click at [170, 99] on label "What are you looking for?" at bounding box center [151, 94] width 196 height 10
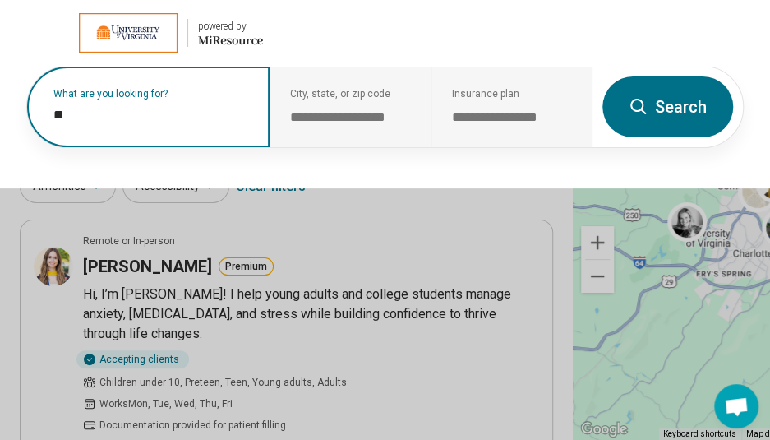
type input "***"
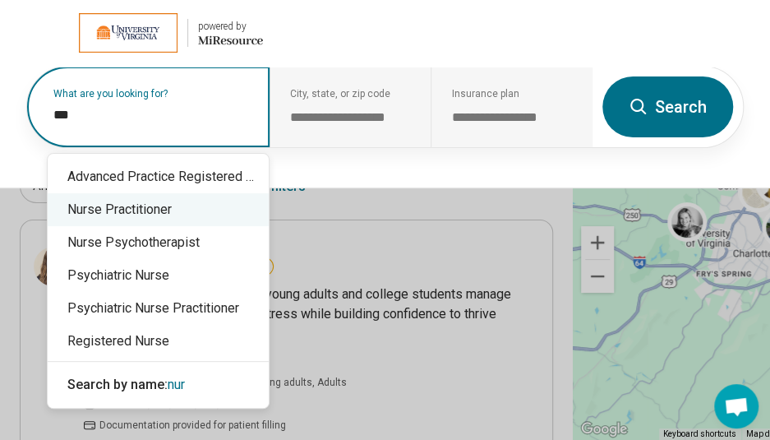
click at [146, 220] on div "Nurse Practitioner" at bounding box center [158, 209] width 221 height 33
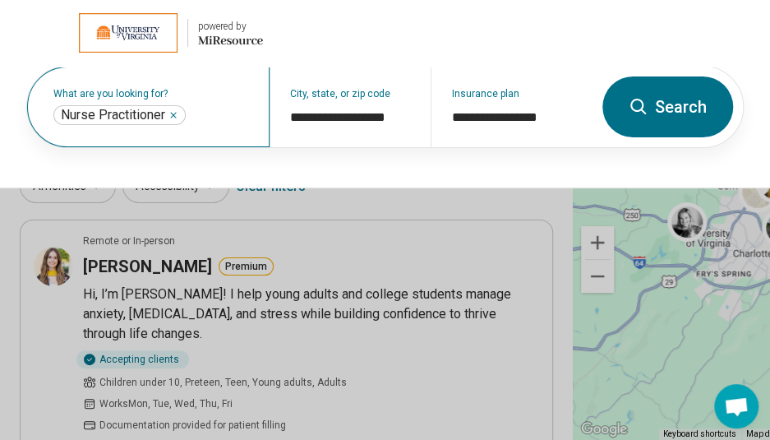
click at [523, 114] on icon at bounding box center [639, 107] width 20 height 20
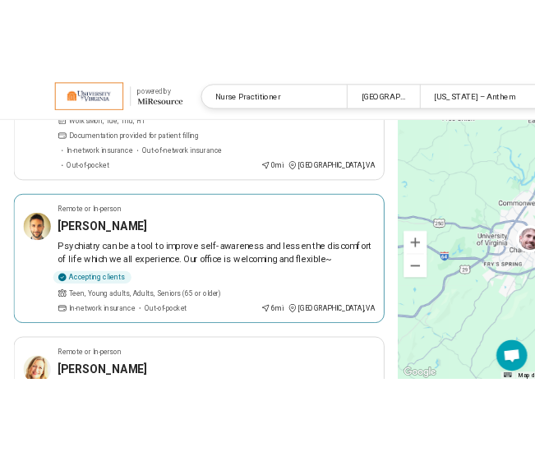
scroll to position [334, 0]
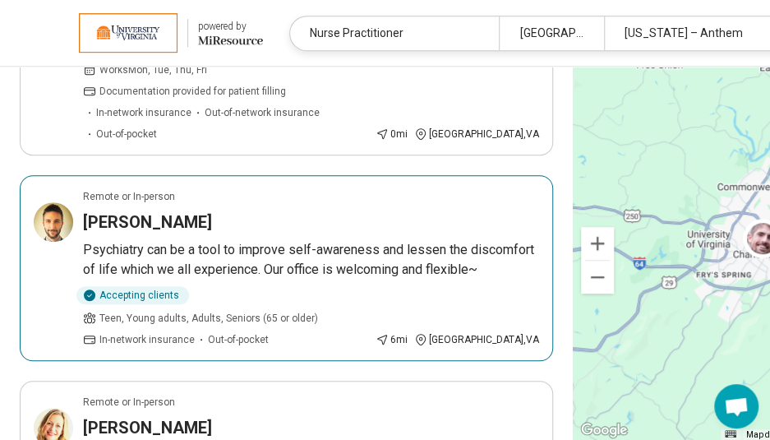
click at [308, 309] on div "Accepting clients Teen, Young adults, Adults, Seniors (65 or older) In-network …" at bounding box center [226, 316] width 286 height 61
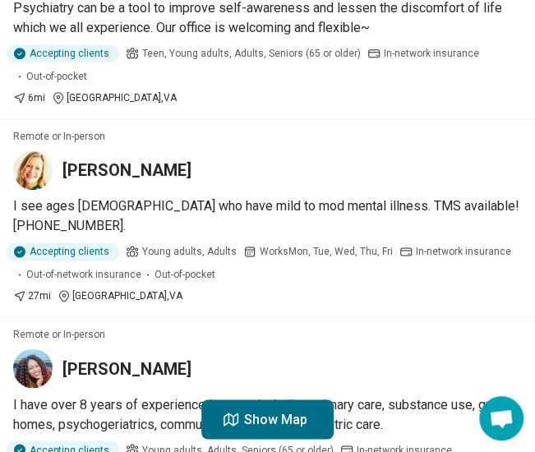
scroll to position [443, 0]
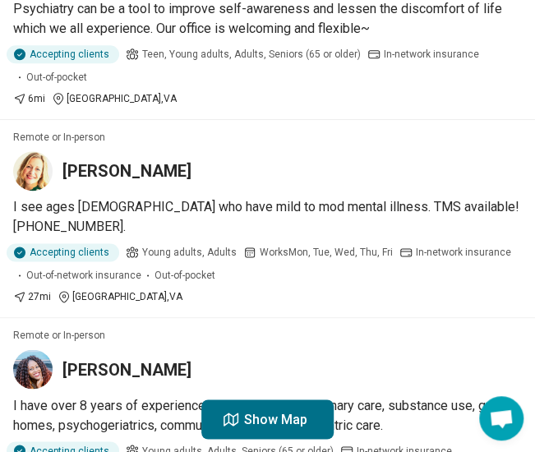
click at [174, 159] on h3 "[PERSON_NAME]" at bounding box center [126, 170] width 129 height 23
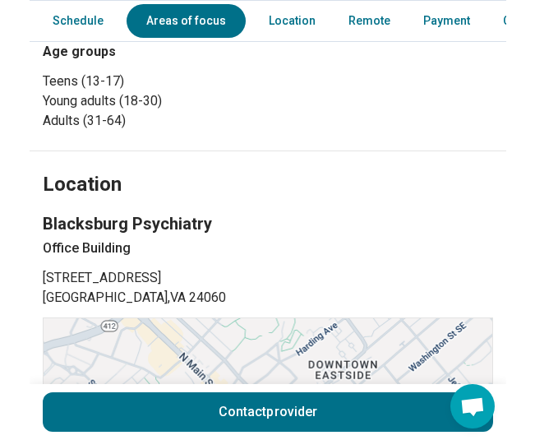
scroll to position [1044, 0]
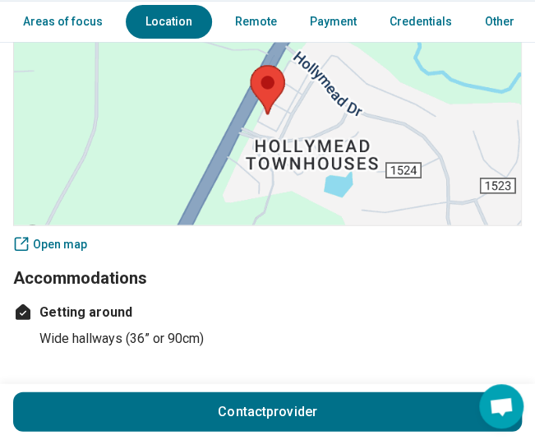
scroll to position [915, 0]
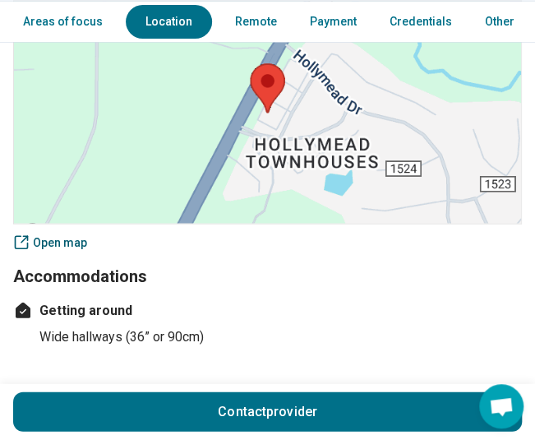
click at [38, 238] on link "Open map" at bounding box center [267, 242] width 509 height 17
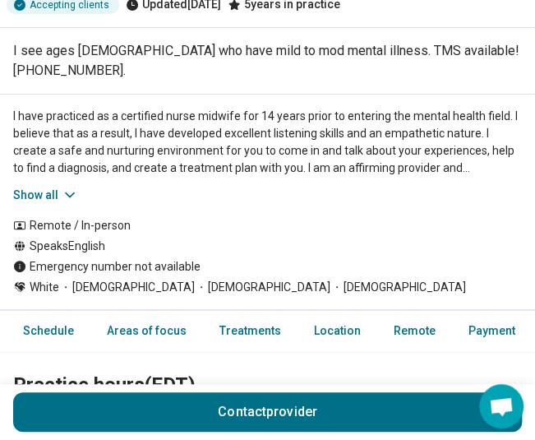
scroll to position [143, 0]
